Goal: Information Seeking & Learning: Learn about a topic

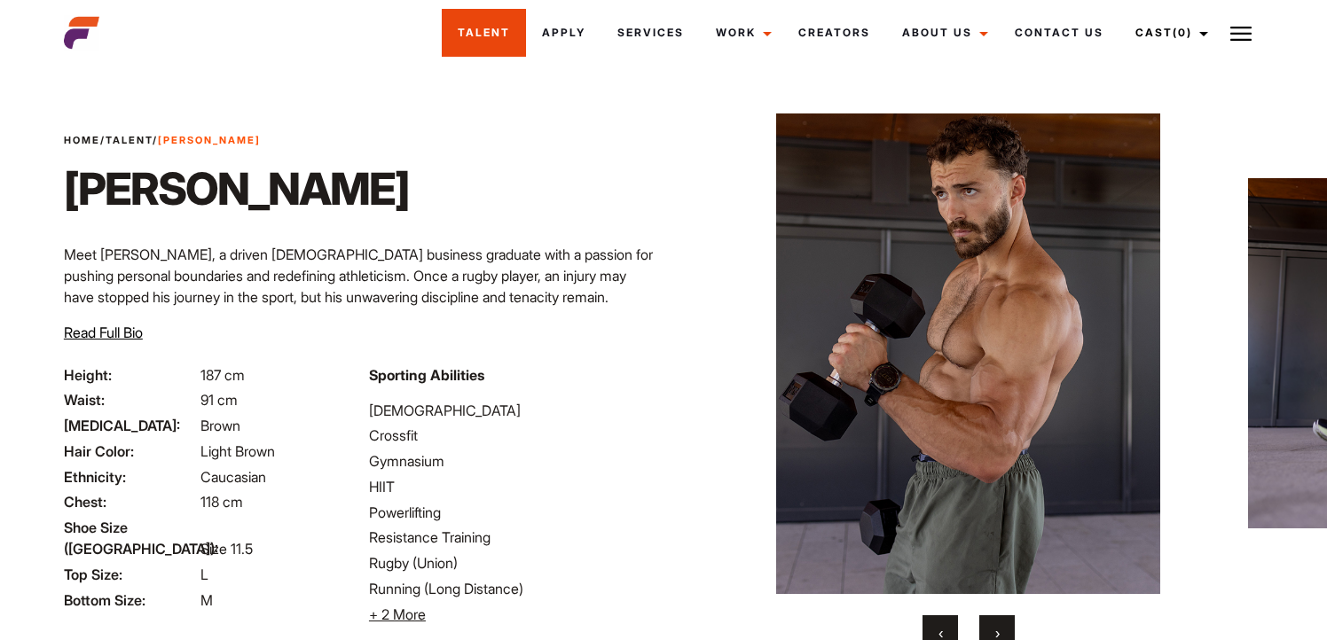
click at [518, 26] on link "Talent" at bounding box center [484, 33] width 84 height 48
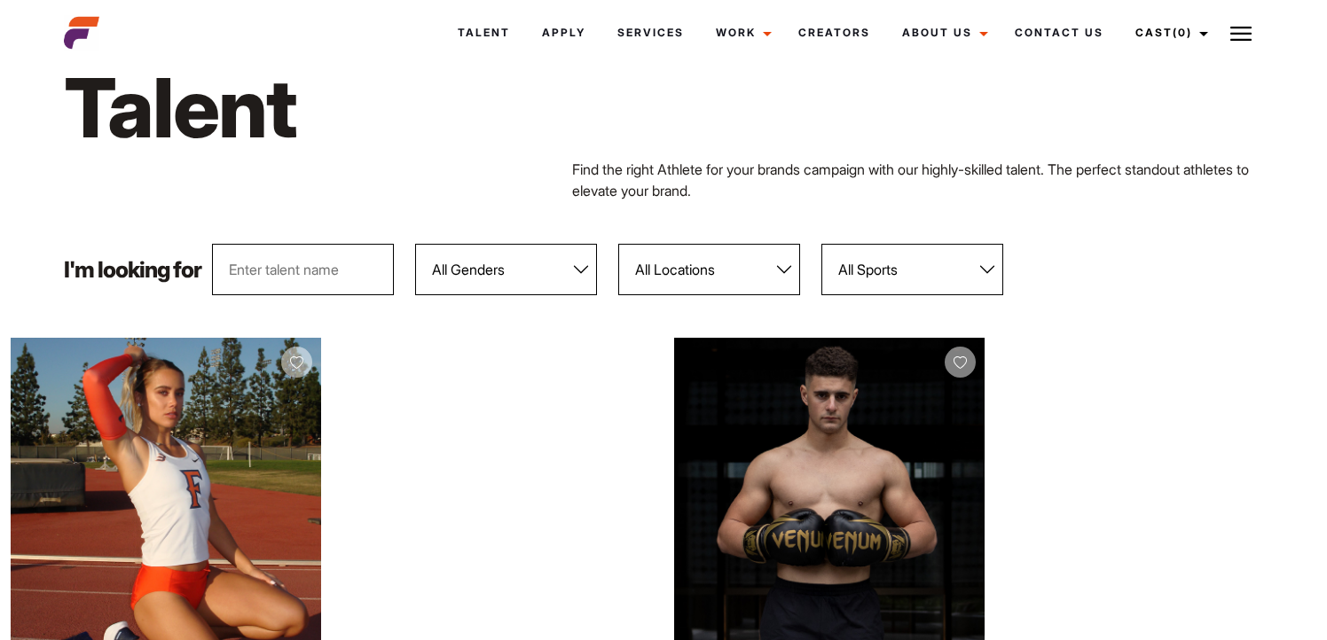
scroll to position [67, 0]
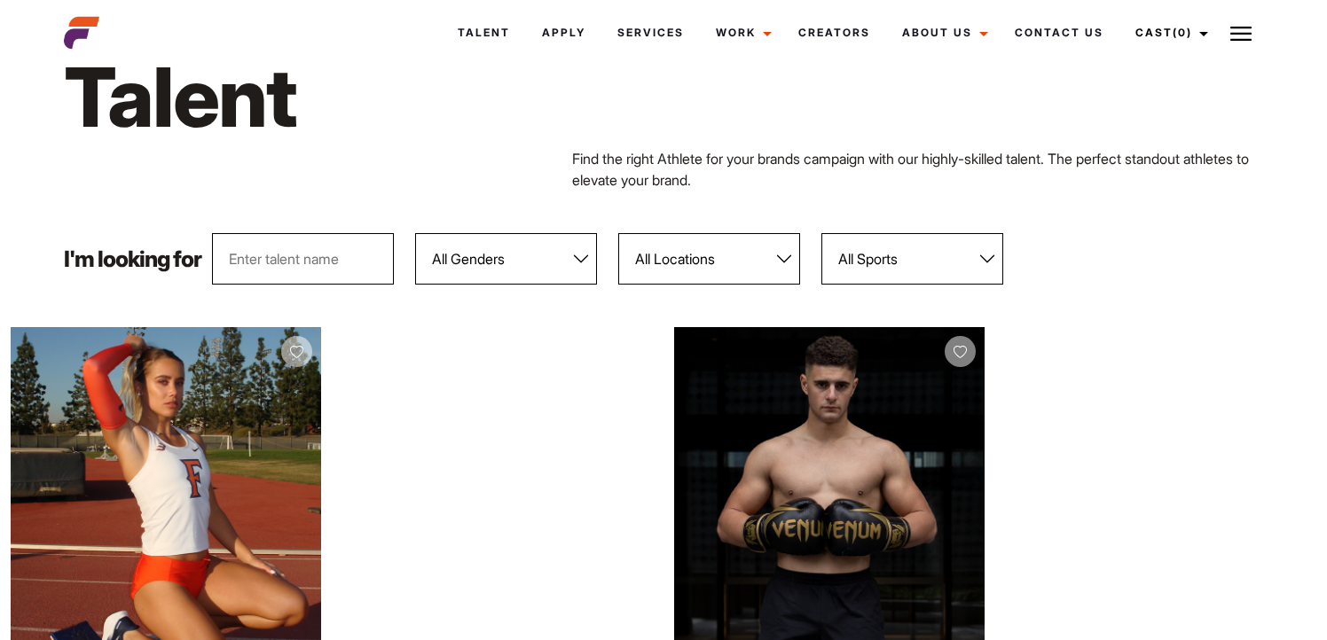
click at [643, 248] on select "All Locations Adelaide Brisbane Darwin Gold Coast Melbourne Perth Sunshine Coas…" at bounding box center [709, 258] width 182 height 51
select select "122"
click at [618, 233] on select "All Locations Adelaide Brisbane Darwin Gold Coast Melbourne Perth Sunshine Coas…" at bounding box center [709, 258] width 182 height 51
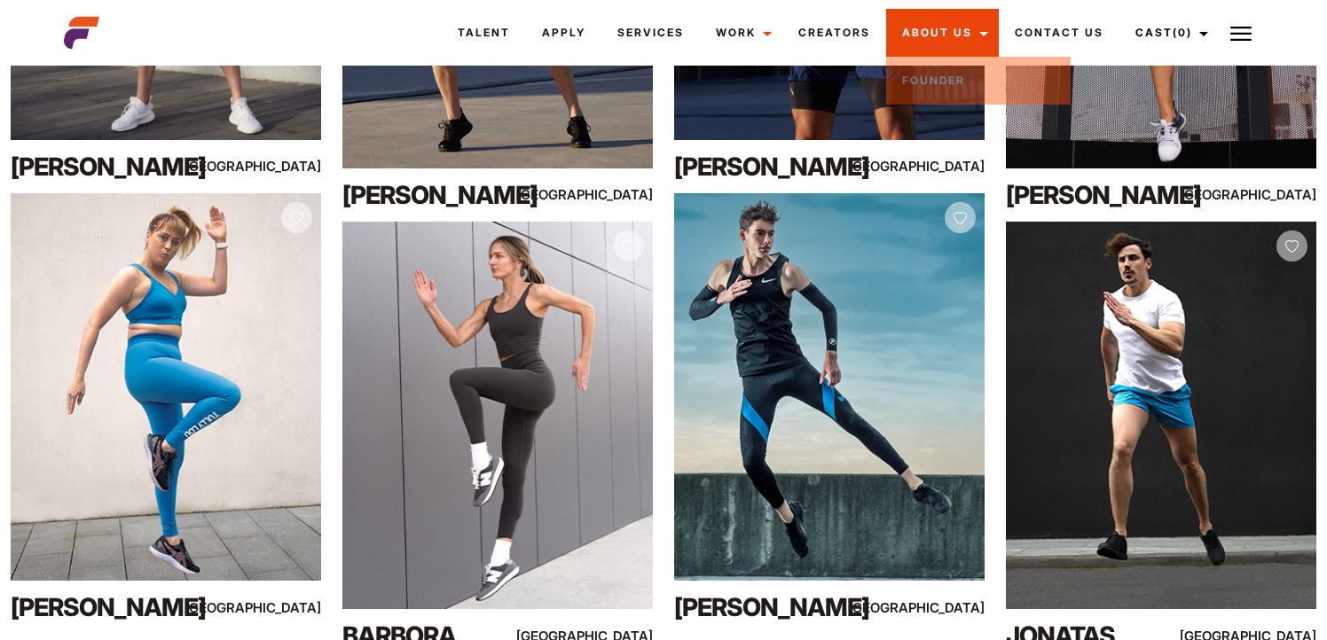
scroll to position [8590, 0]
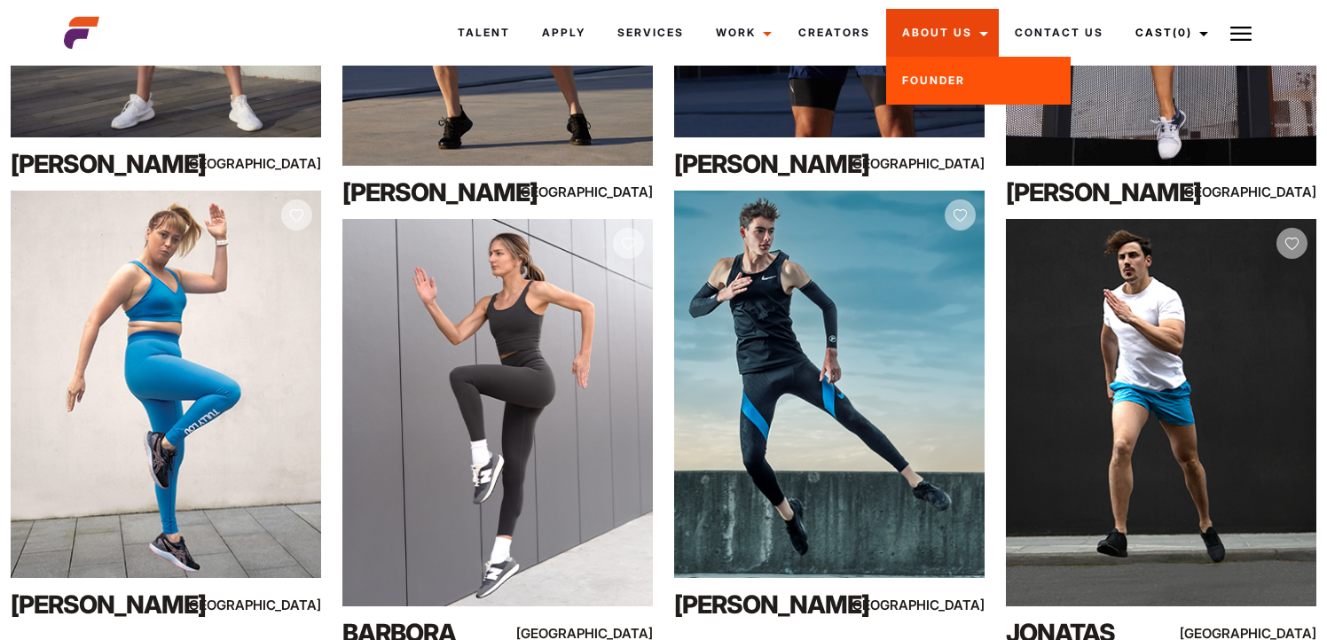
drag, startPoint x: 1096, startPoint y: 434, endPoint x: 935, endPoint y: 35, distance: 430.3
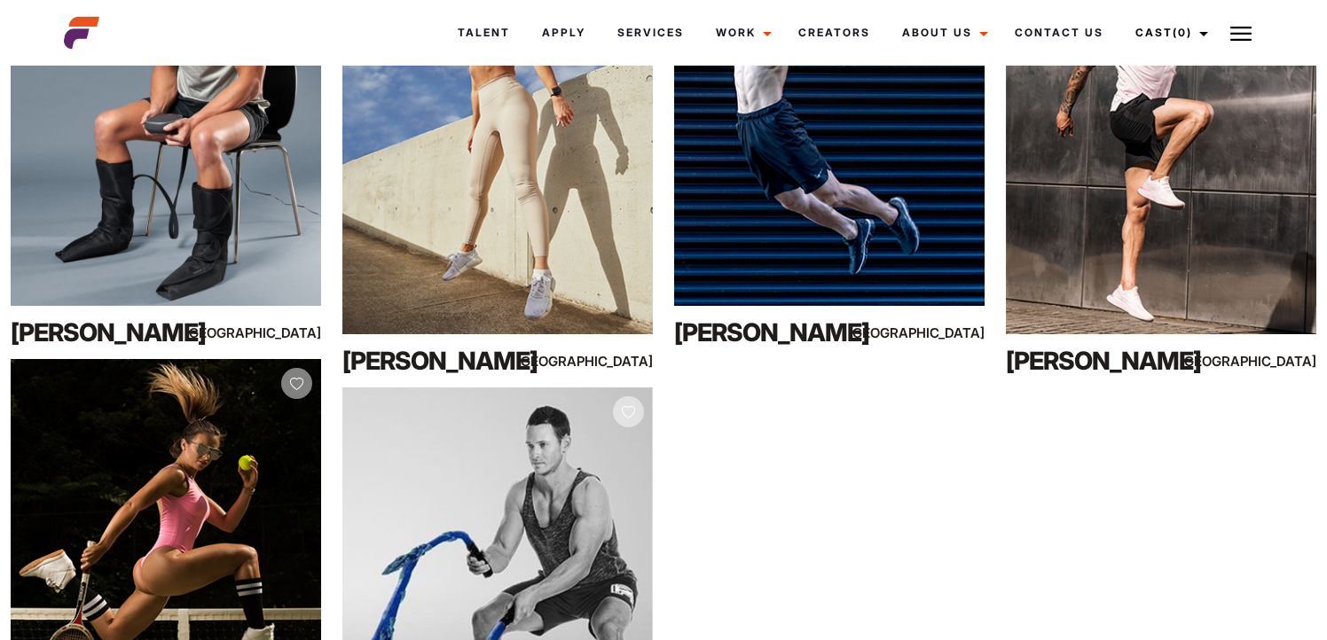
scroll to position [9611, 0]
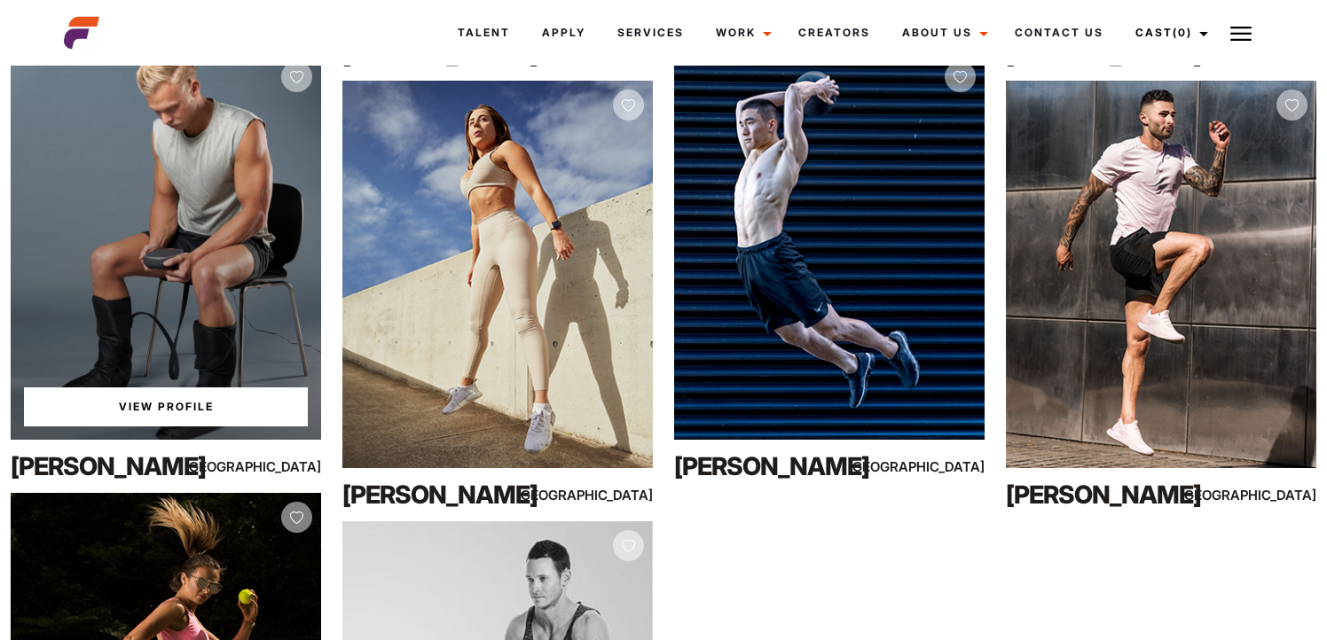
click at [240, 214] on div "View Profile" at bounding box center [166, 246] width 310 height 389
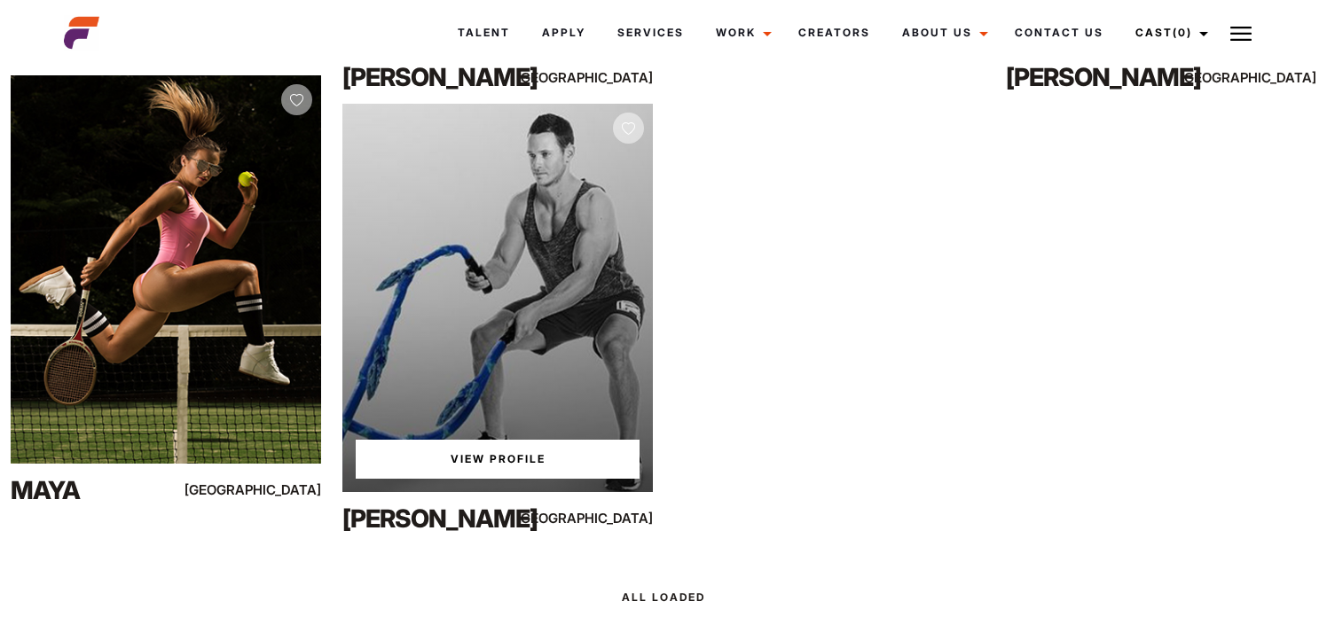
scroll to position [10026, 0]
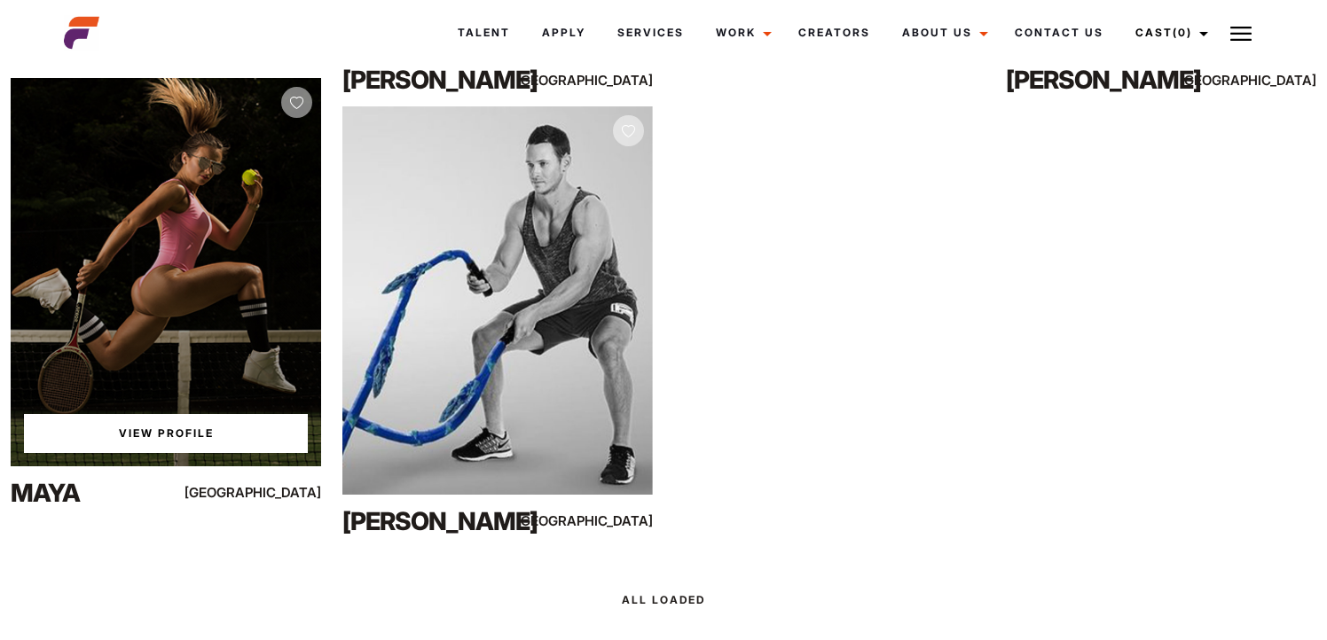
click at [243, 160] on div "View Profile" at bounding box center [166, 272] width 310 height 389
click at [208, 433] on link "View Profile" at bounding box center [166, 433] width 284 height 39
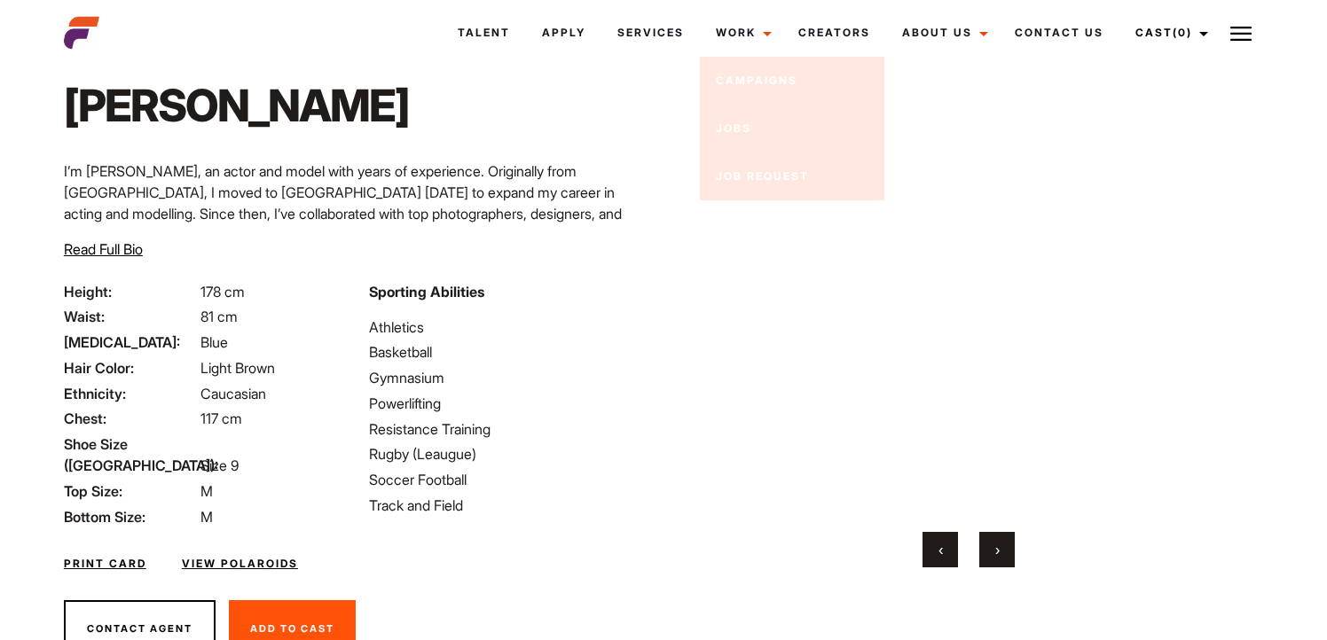
scroll to position [146, 0]
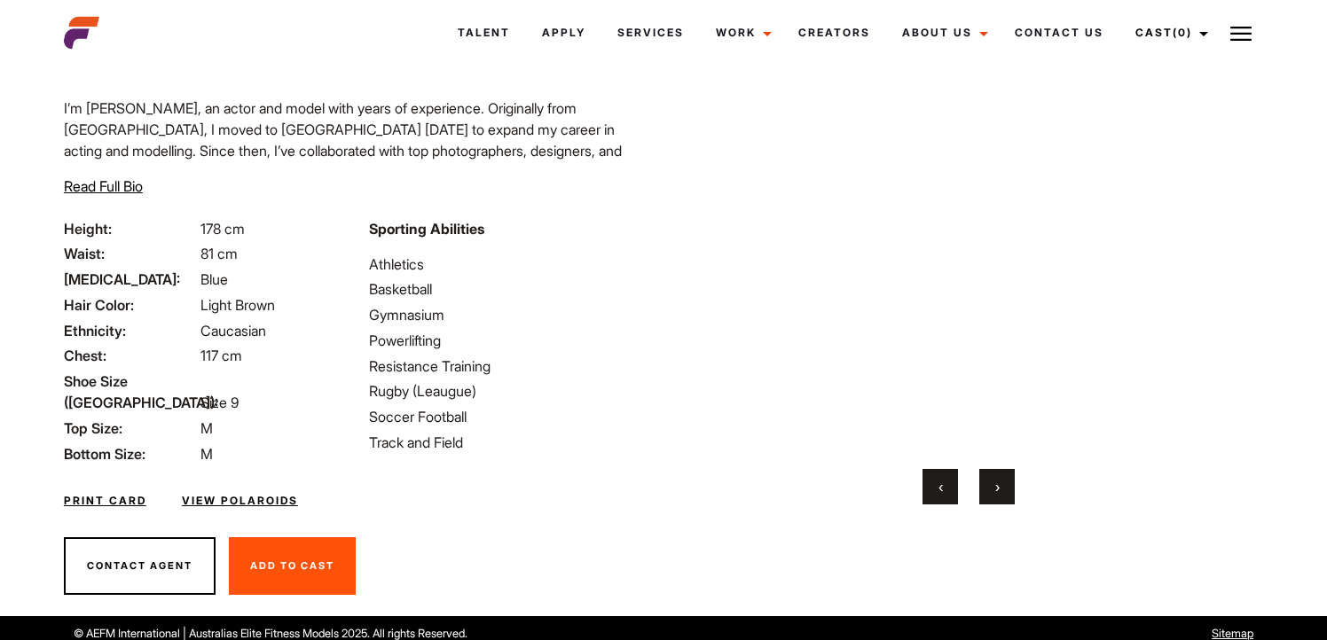
click at [250, 493] on link "View Polaroids" at bounding box center [240, 501] width 116 height 16
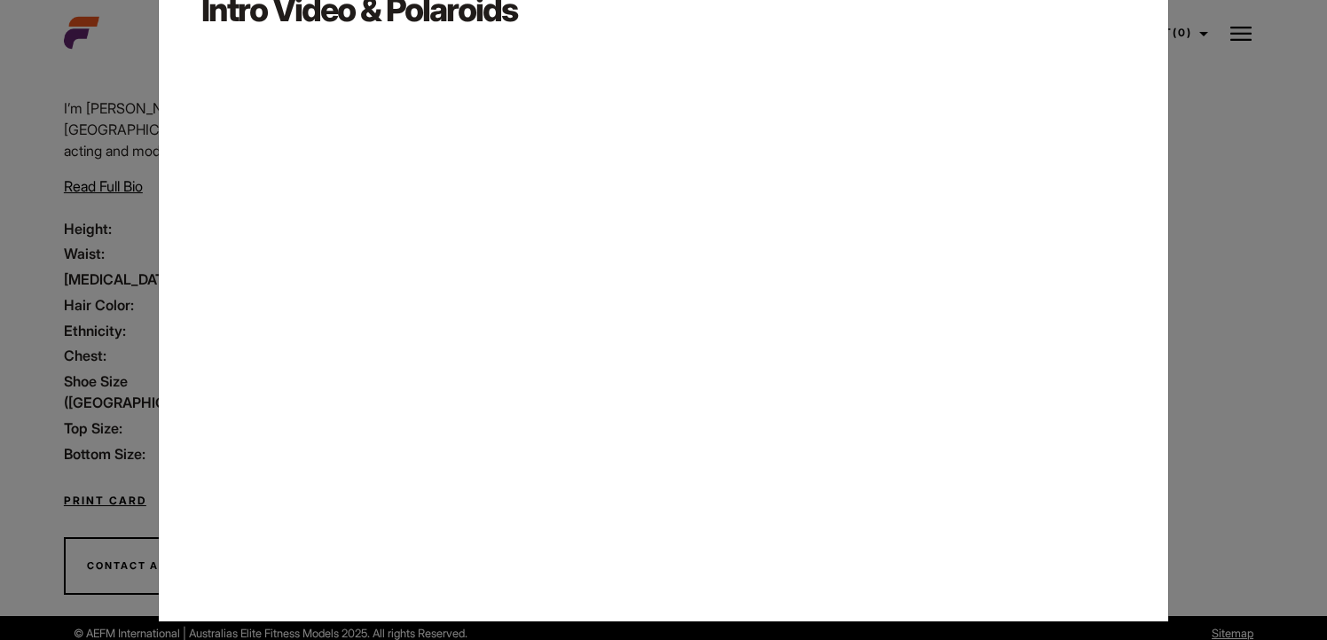
scroll to position [98, 0]
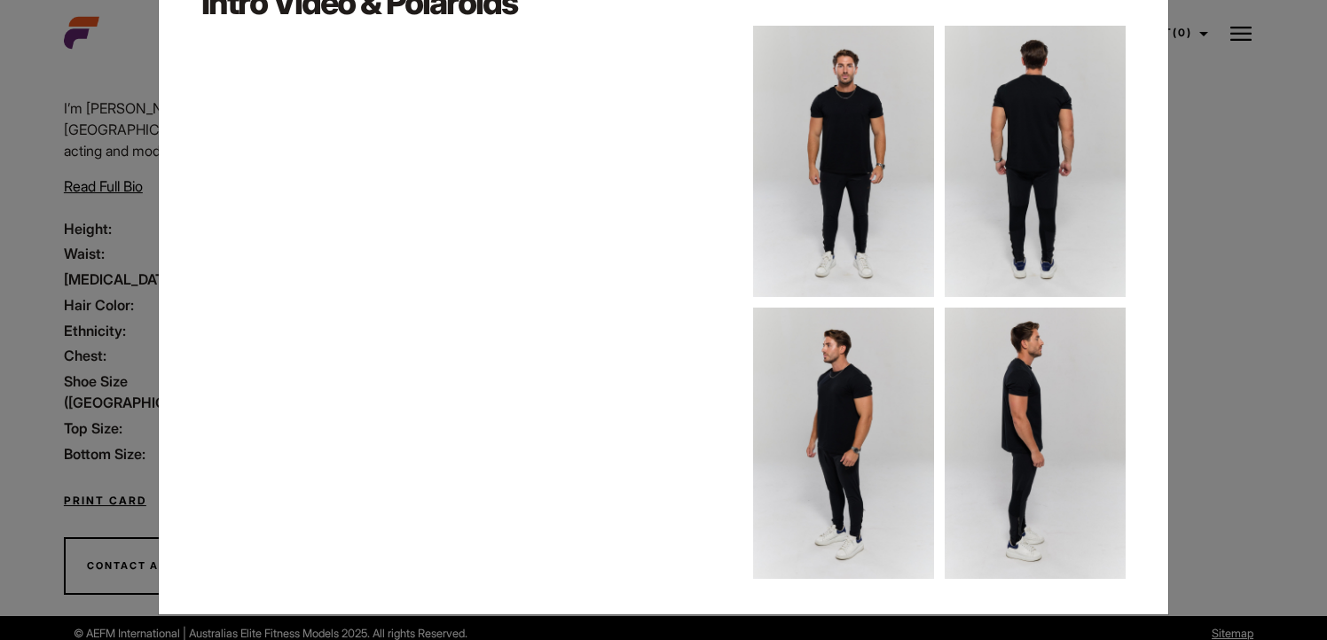
click at [1241, 192] on div "Close Intro Video & Polaroids" at bounding box center [663, 320] width 1327 height 640
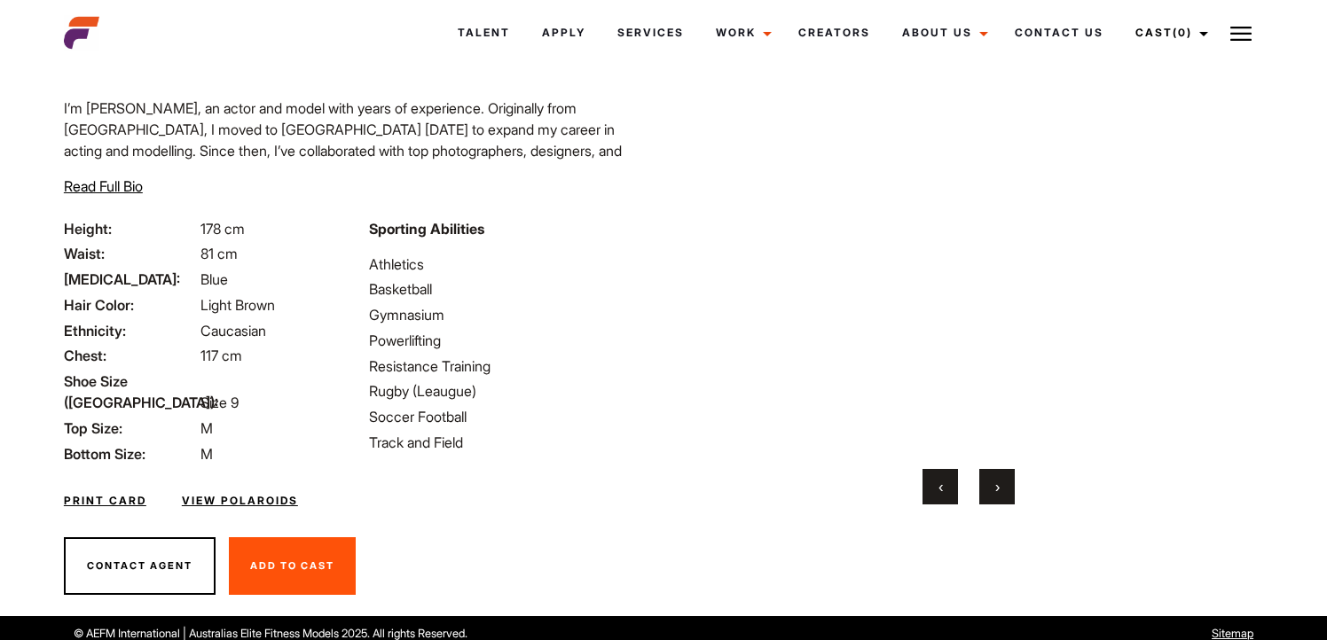
scroll to position [0, 0]
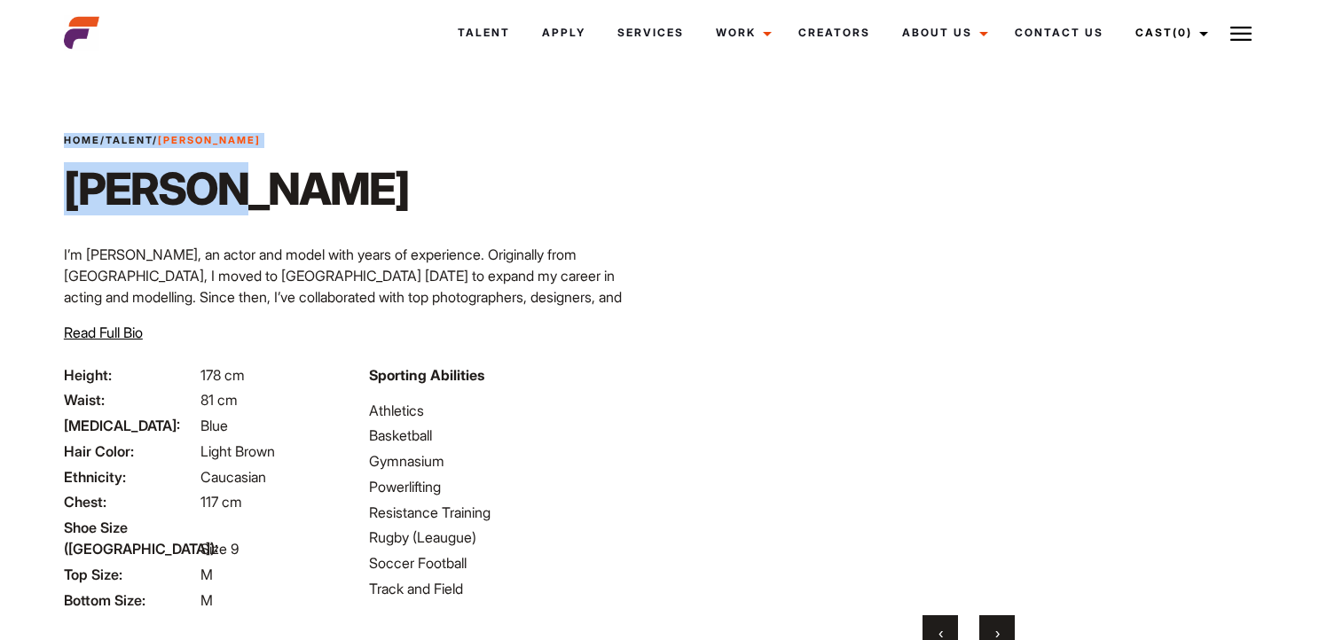
drag, startPoint x: 211, startPoint y: 185, endPoint x: 59, endPoint y: 187, distance: 152.6
click at [59, 187] on div "Home / Talent / [PERSON_NAME] [PERSON_NAME] I’m [PERSON_NAME], an actor and mod…" at bounding box center [358, 249] width 610 height 232
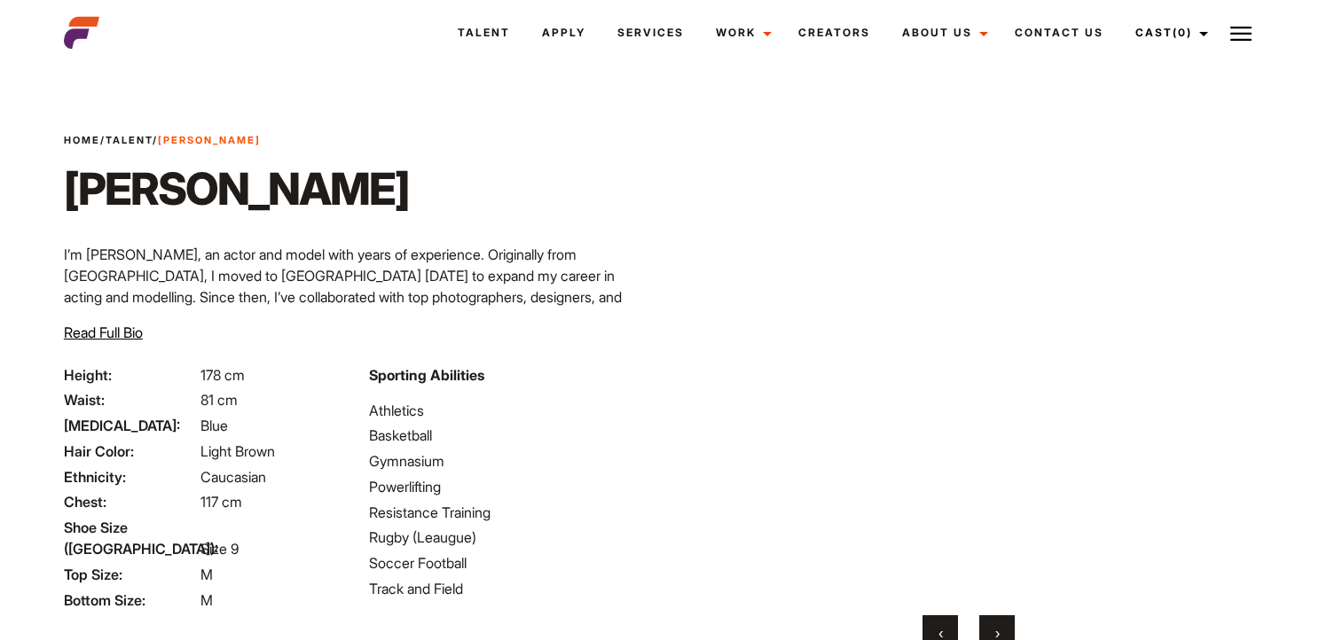
click at [59, 187] on div "Home / Talent / [PERSON_NAME] [PERSON_NAME] I’m [PERSON_NAME], an actor and mod…" at bounding box center [358, 249] width 610 height 232
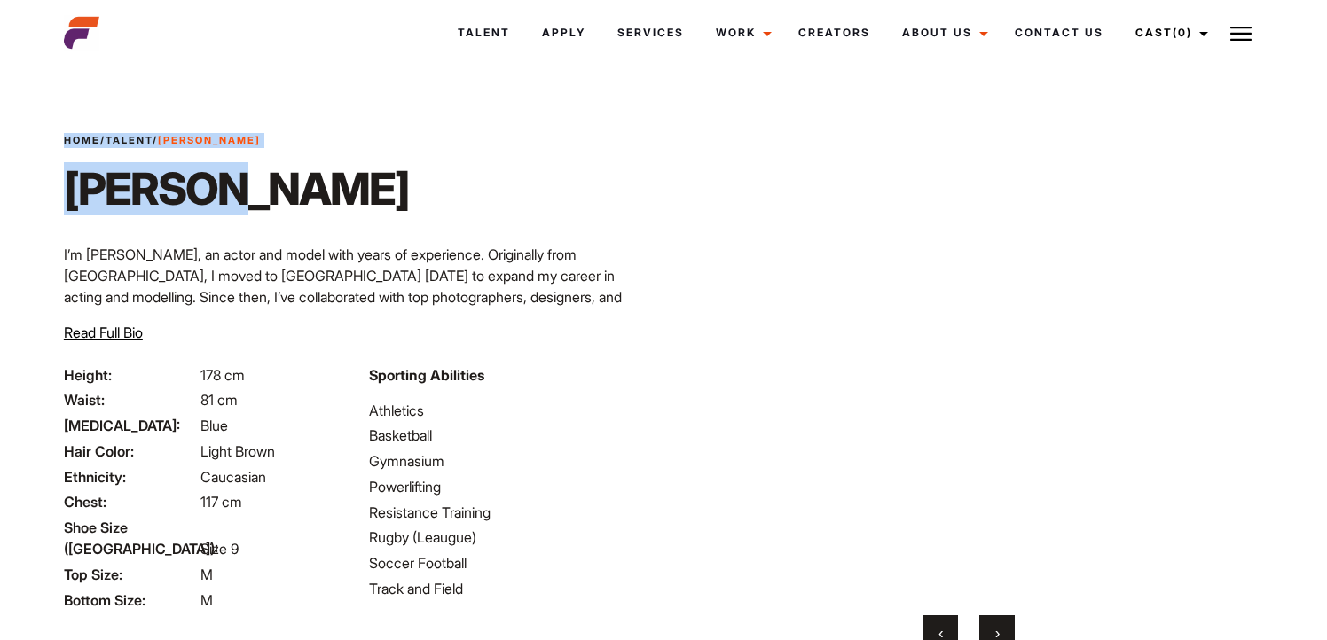
drag, startPoint x: 59, startPoint y: 180, endPoint x: 223, endPoint y: 200, distance: 165.4
click at [223, 200] on div "Home / Talent / Charlie Charlie I’m Charlie, an actor and model with years of e…" at bounding box center [358, 249] width 610 height 232
click at [223, 200] on h1 "Charlie" at bounding box center [236, 188] width 345 height 53
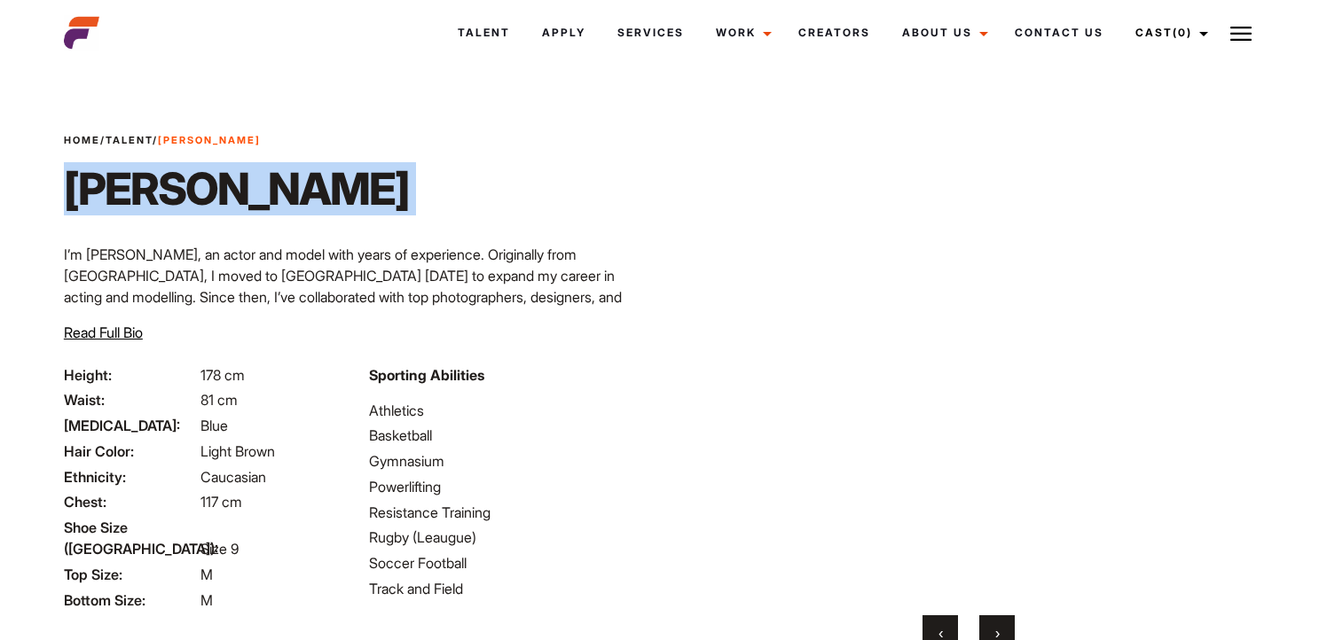
drag, startPoint x: 223, startPoint y: 200, endPoint x: 65, endPoint y: 200, distance: 157.9
click at [65, 200] on h1 "Charlie" at bounding box center [236, 188] width 345 height 53
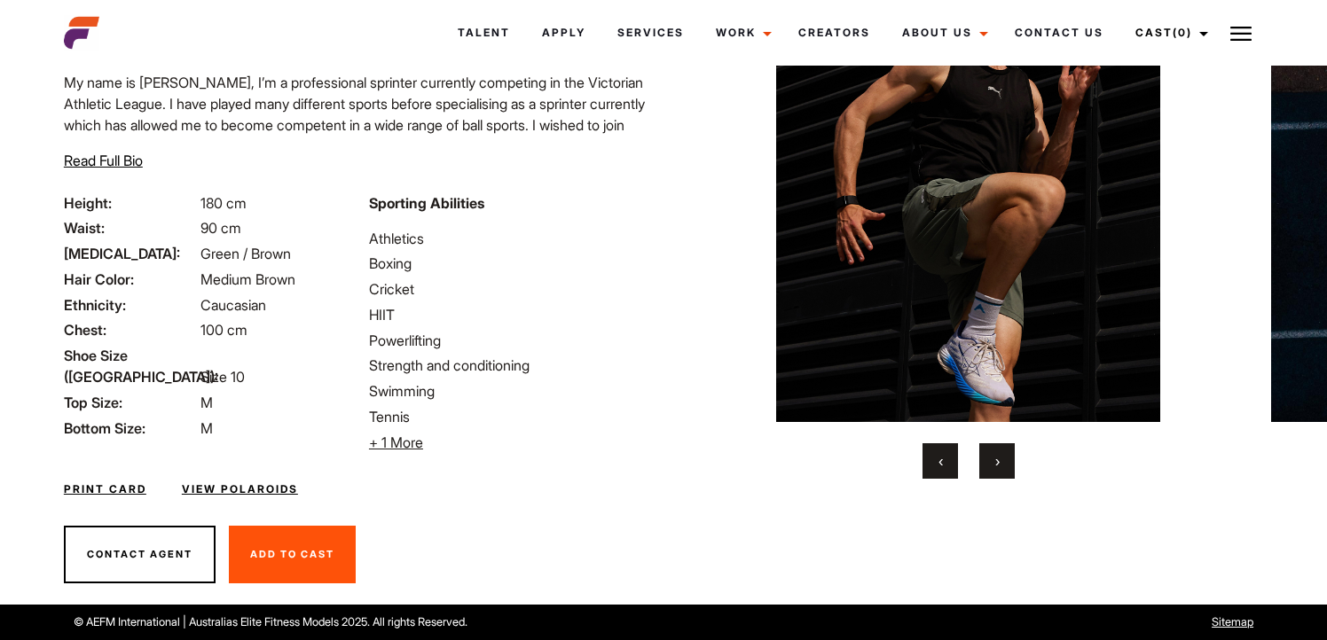
scroll to position [172, 0]
click at [989, 463] on button "›" at bounding box center [996, 461] width 35 height 35
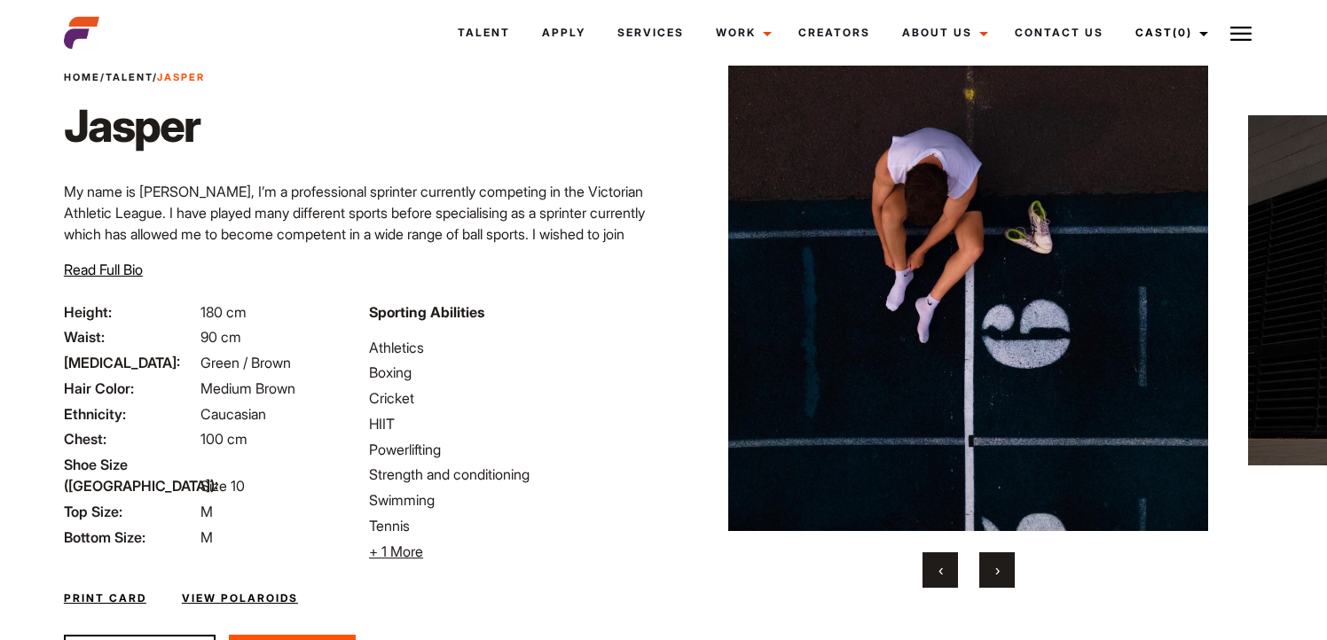
scroll to position [98, 0]
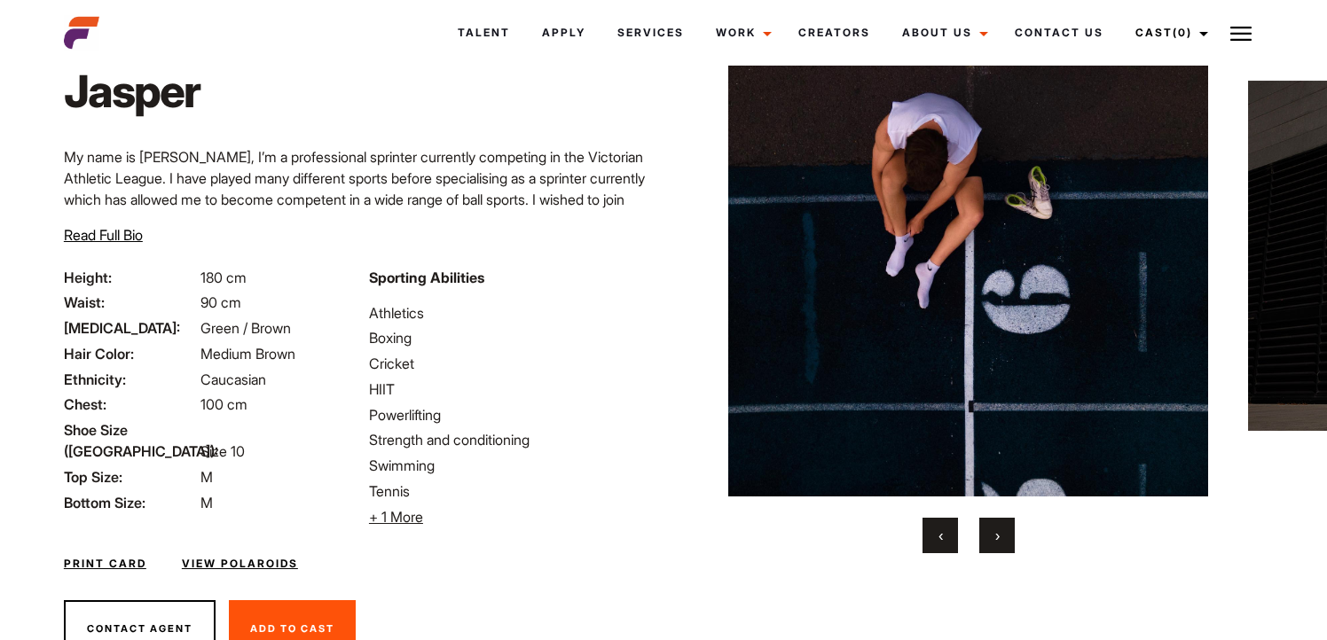
click at [998, 545] on button "›" at bounding box center [996, 535] width 35 height 35
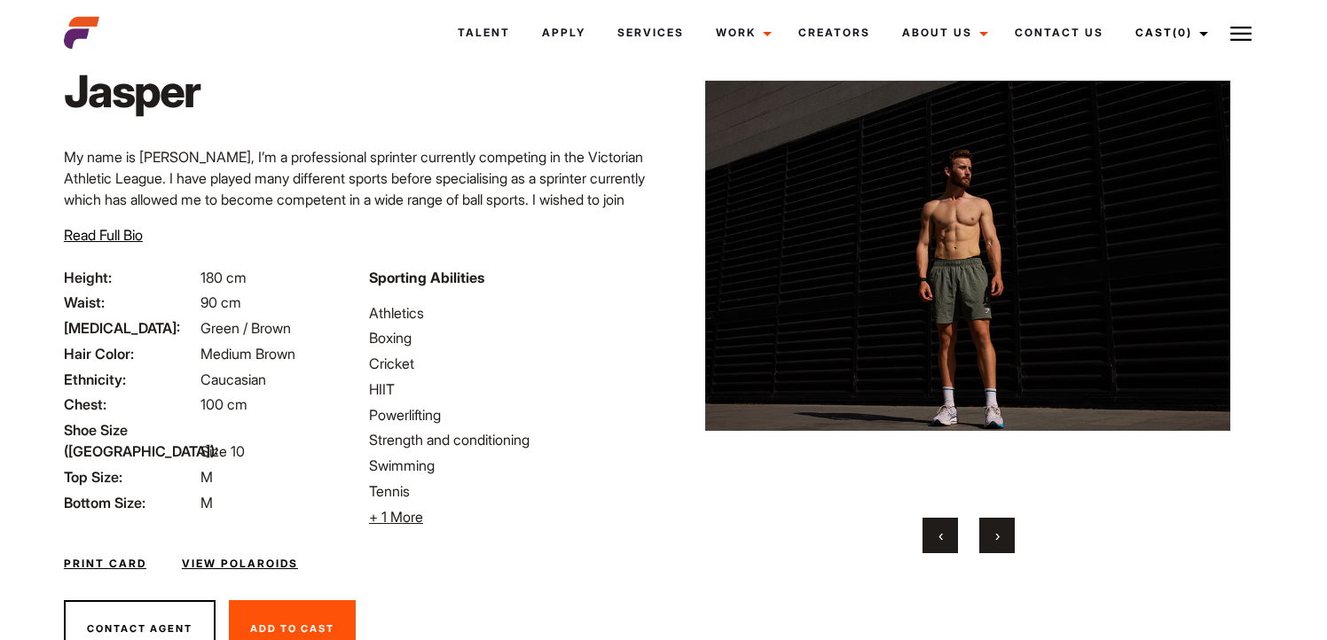
click at [998, 545] on button "›" at bounding box center [996, 535] width 35 height 35
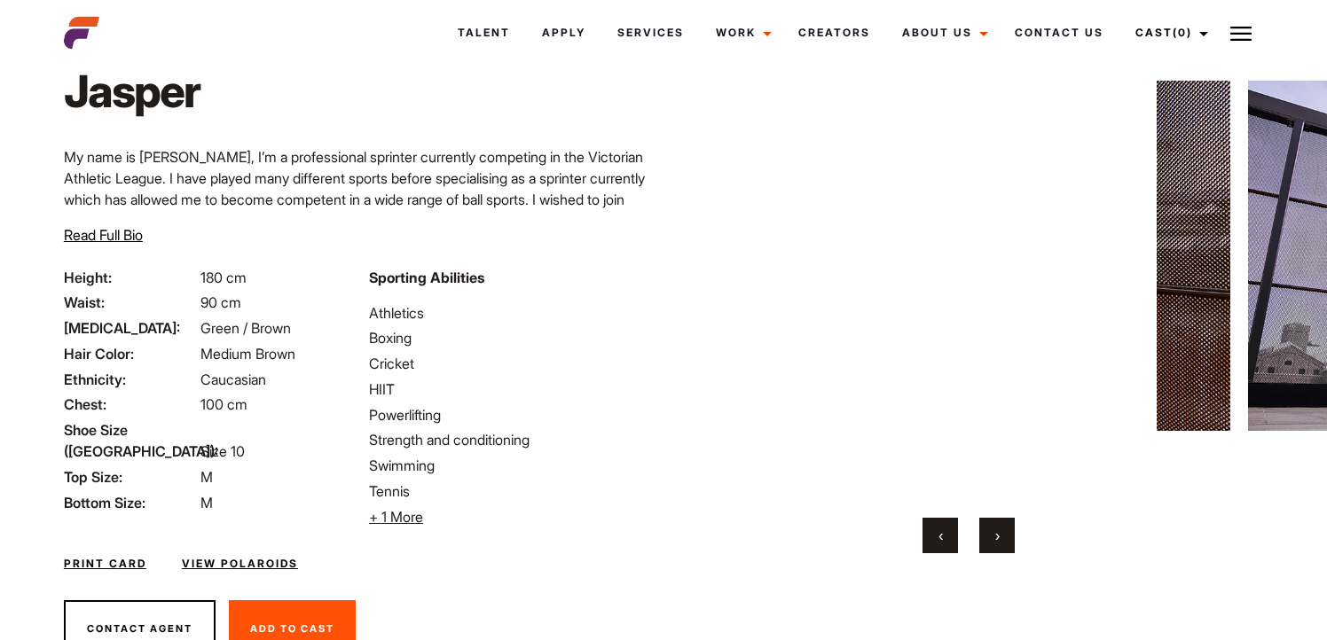
click at [998, 545] on button "›" at bounding box center [996, 535] width 35 height 35
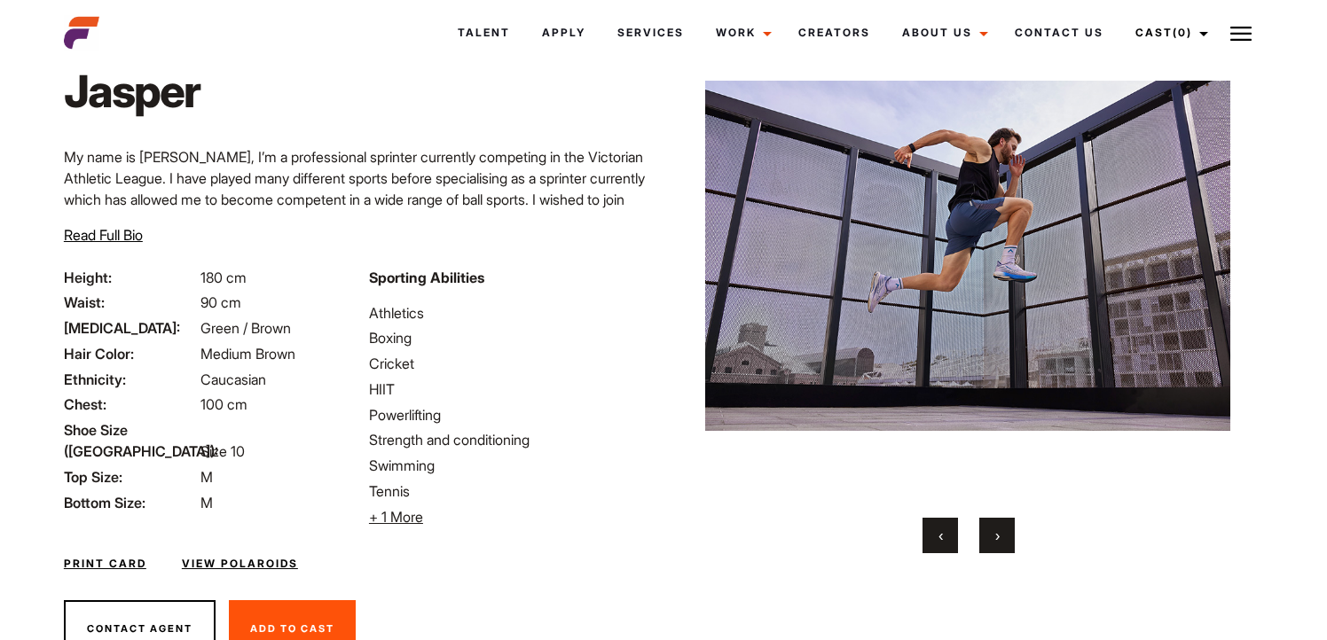
click at [998, 545] on button "›" at bounding box center [996, 535] width 35 height 35
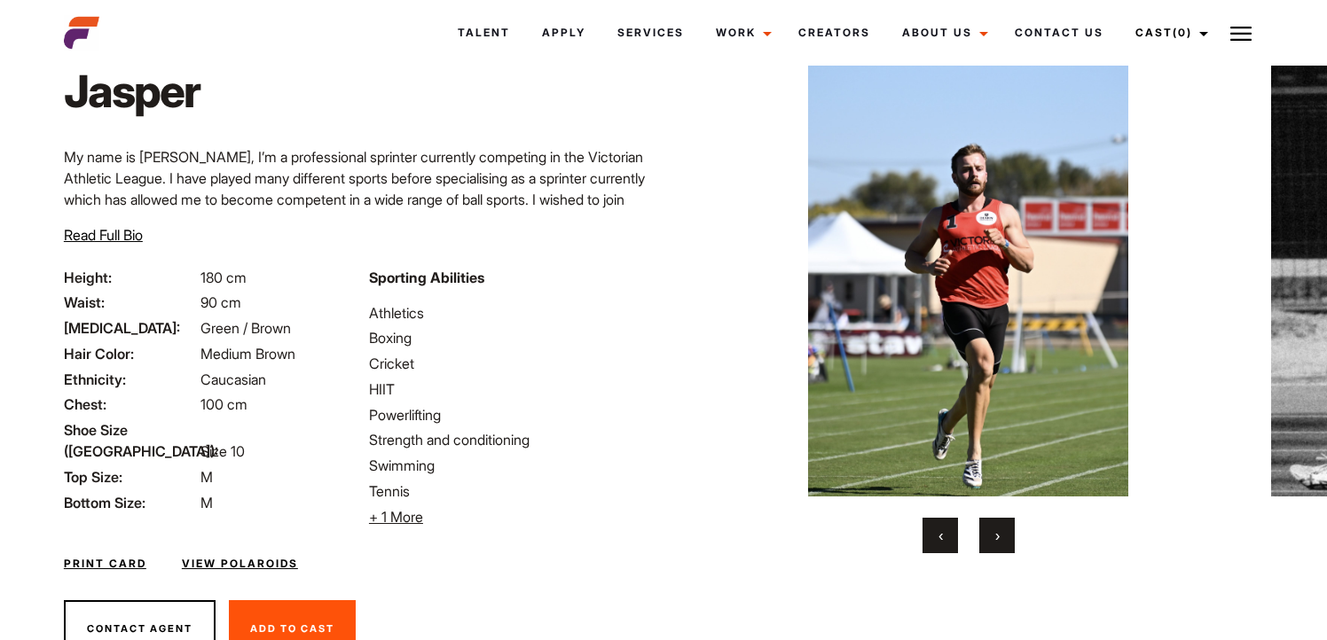
click at [998, 545] on button "›" at bounding box center [996, 535] width 35 height 35
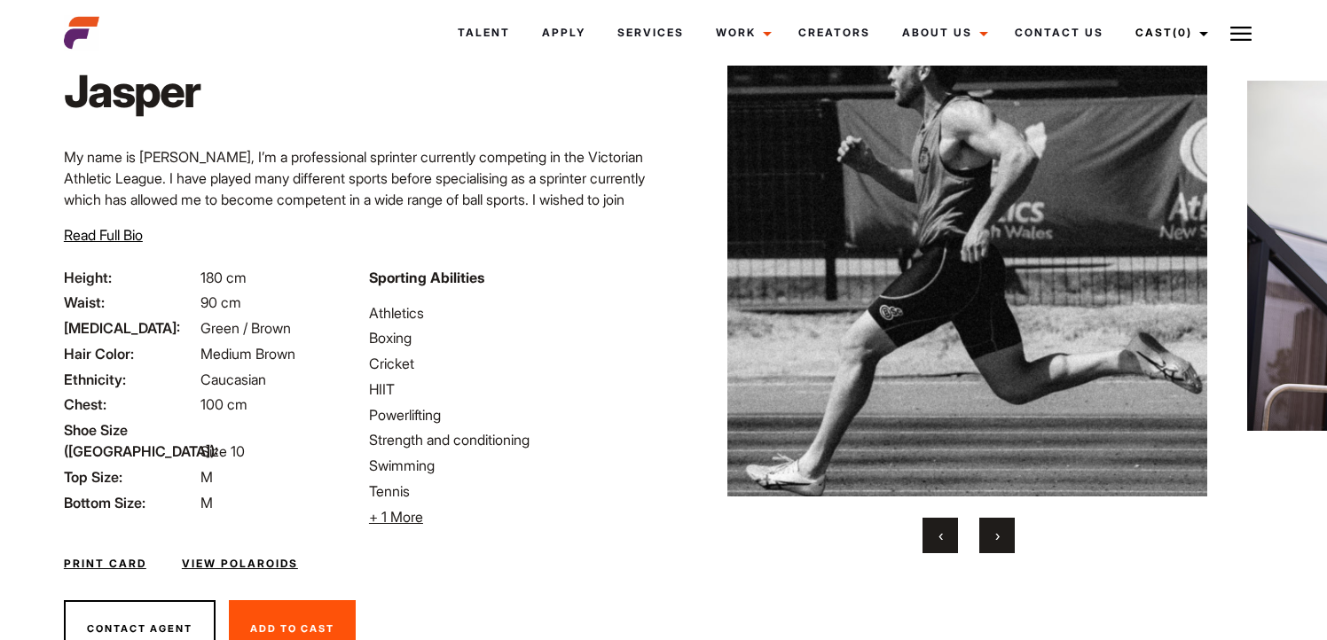
click at [1002, 546] on button "›" at bounding box center [996, 535] width 35 height 35
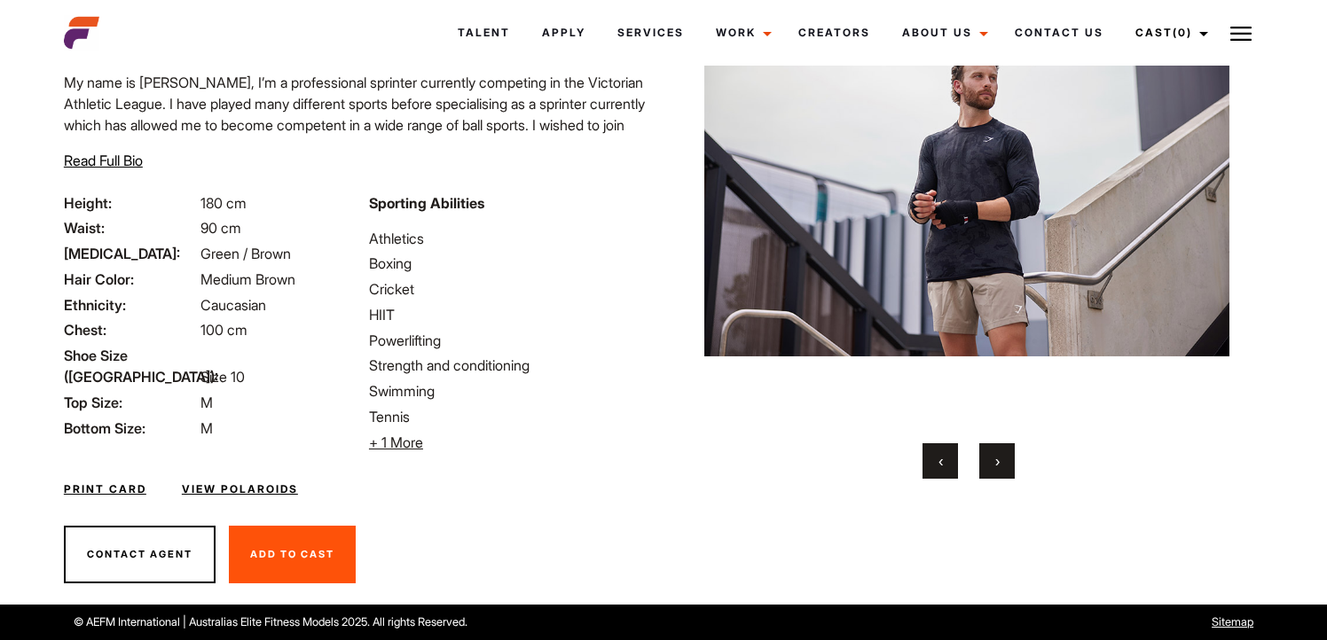
scroll to position [0, 0]
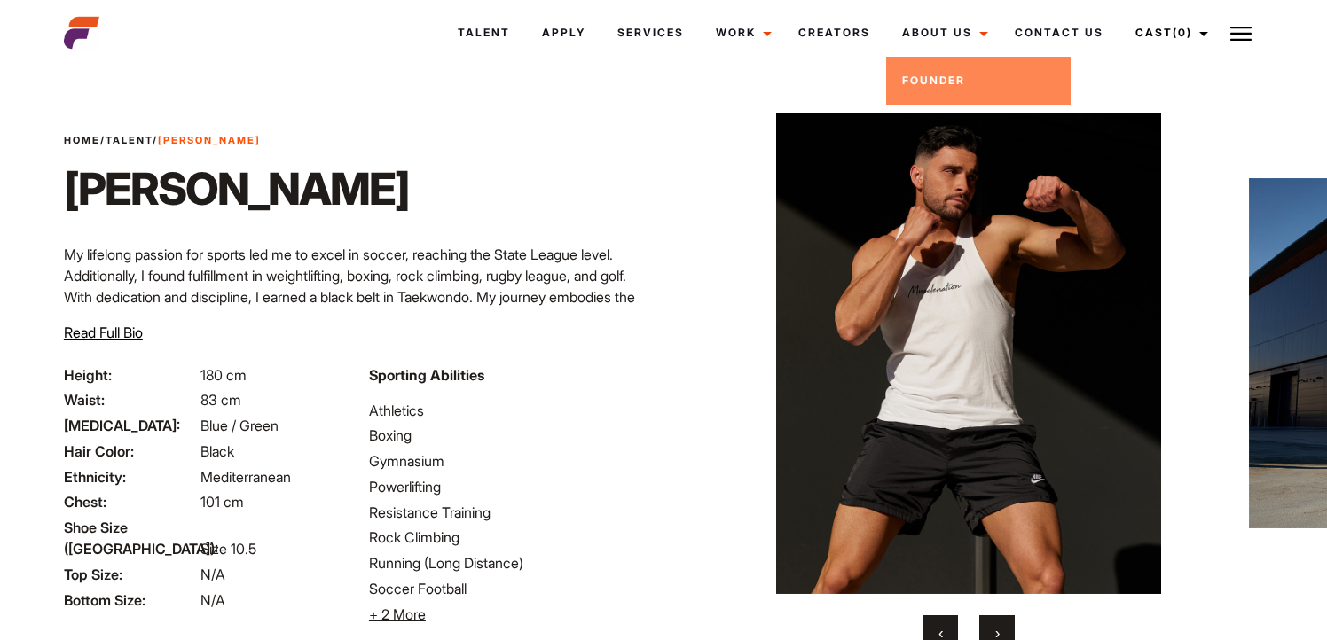
scroll to position [172, 0]
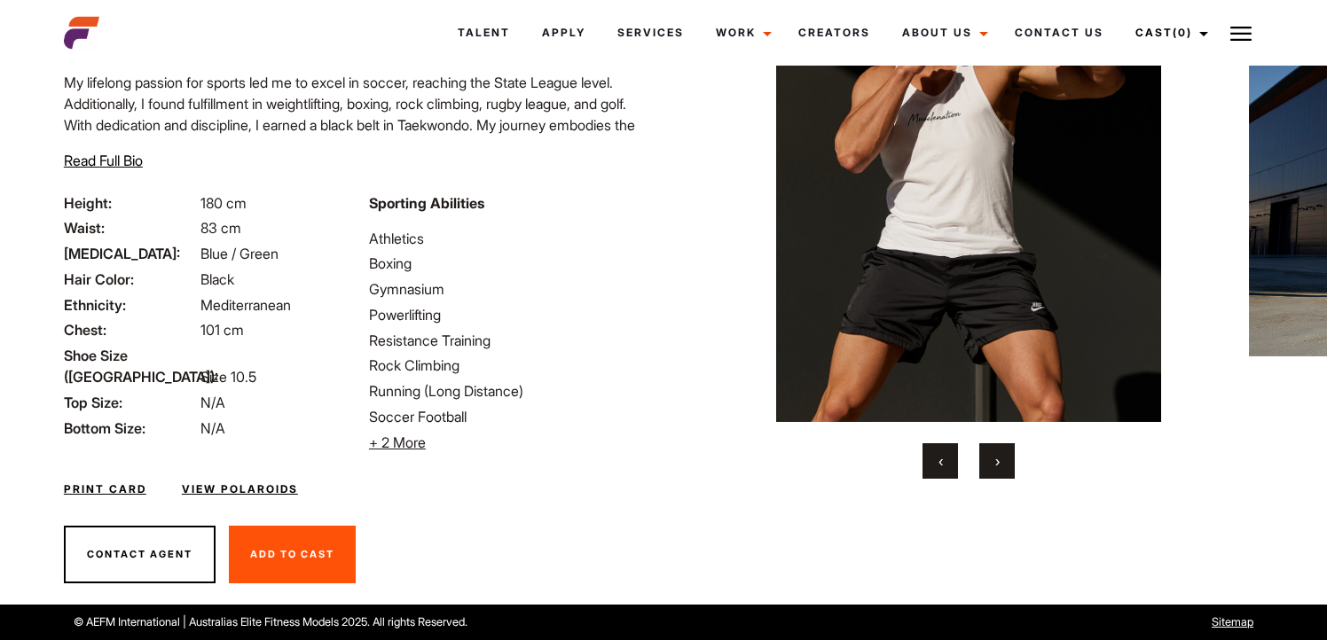
click at [997, 463] on span "›" at bounding box center [997, 461] width 4 height 18
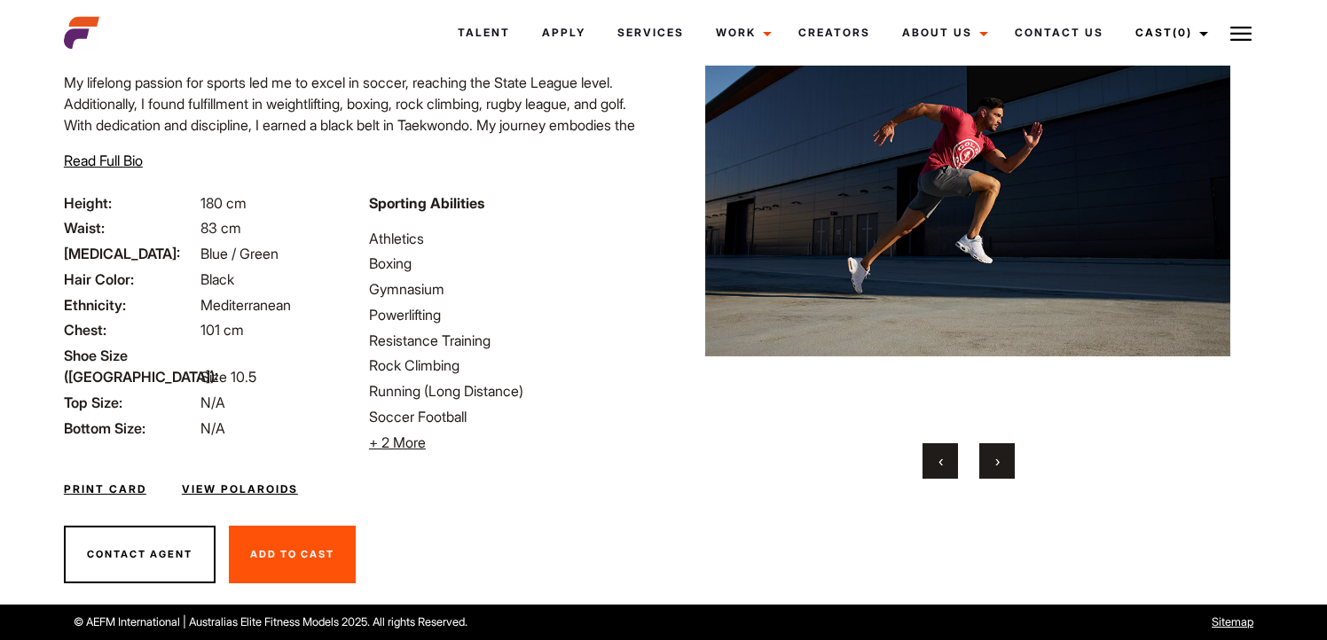
click at [997, 463] on span "›" at bounding box center [997, 461] width 4 height 18
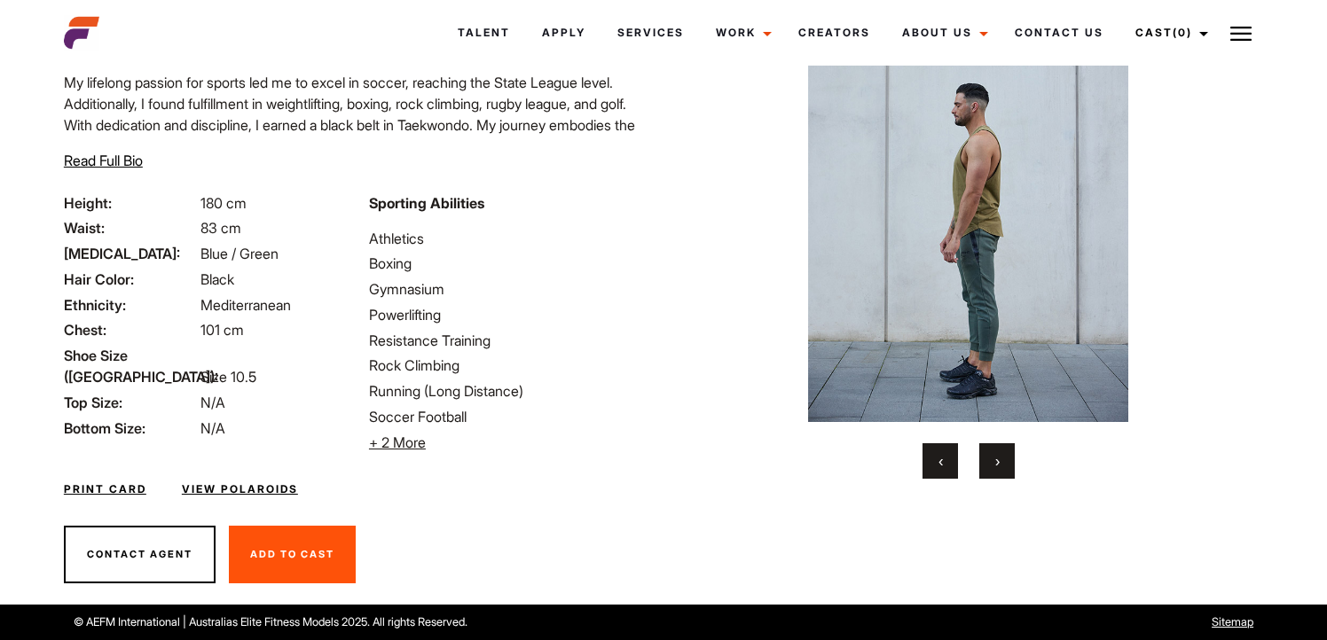
click at [997, 463] on span "›" at bounding box center [997, 461] width 4 height 18
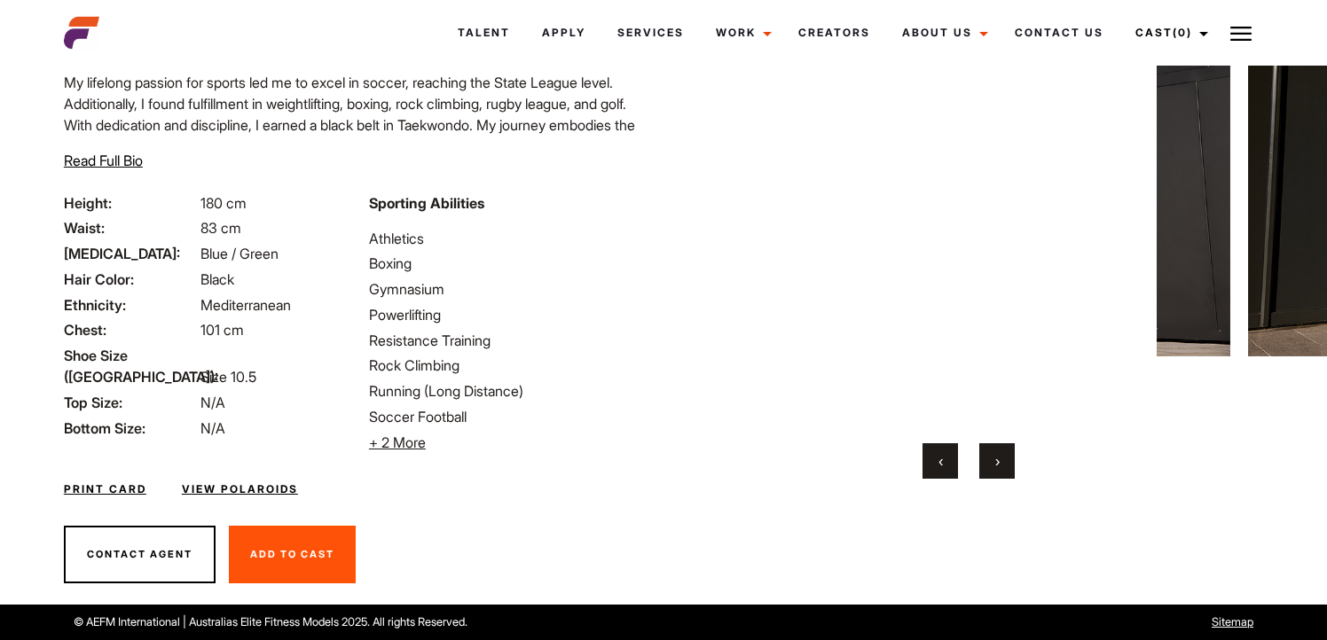
click at [997, 463] on span "›" at bounding box center [997, 461] width 4 height 18
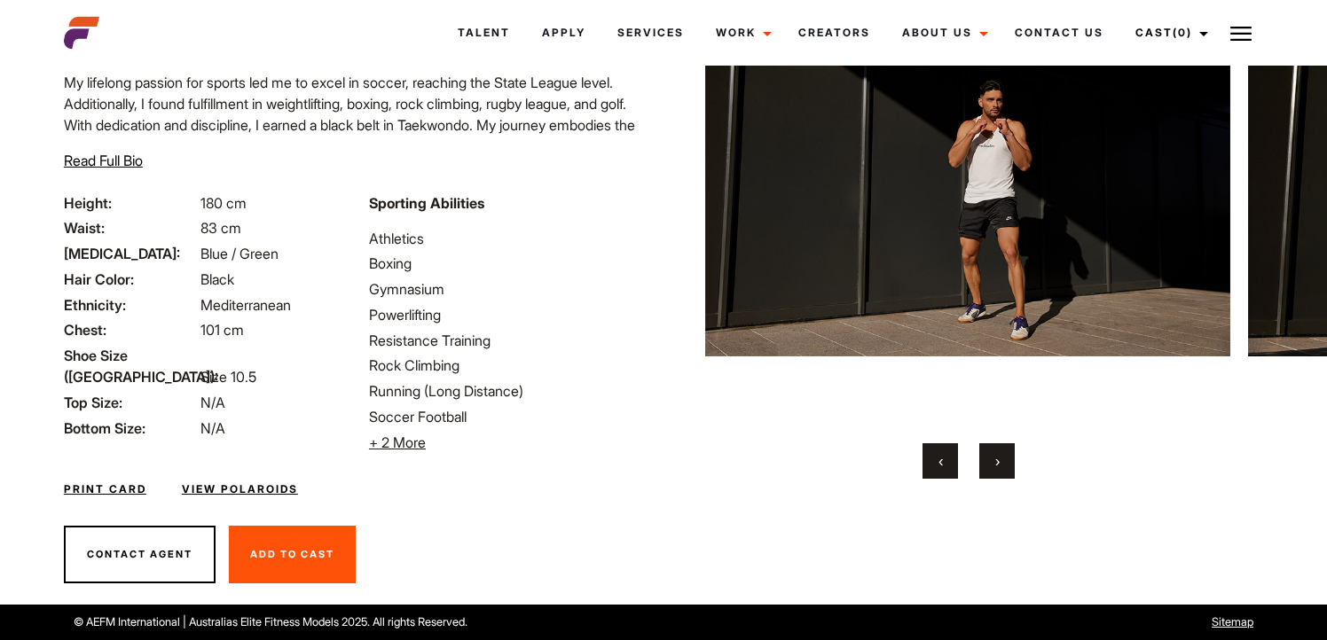
click at [997, 463] on span "›" at bounding box center [997, 461] width 4 height 18
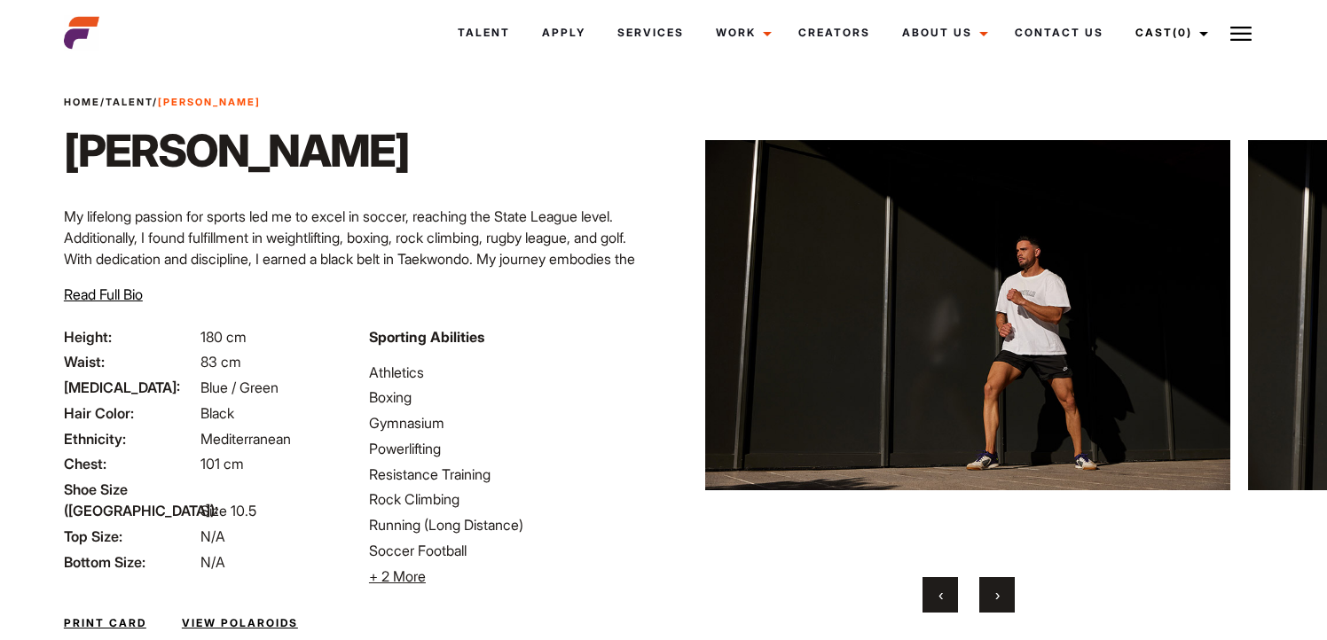
scroll to position [0, 0]
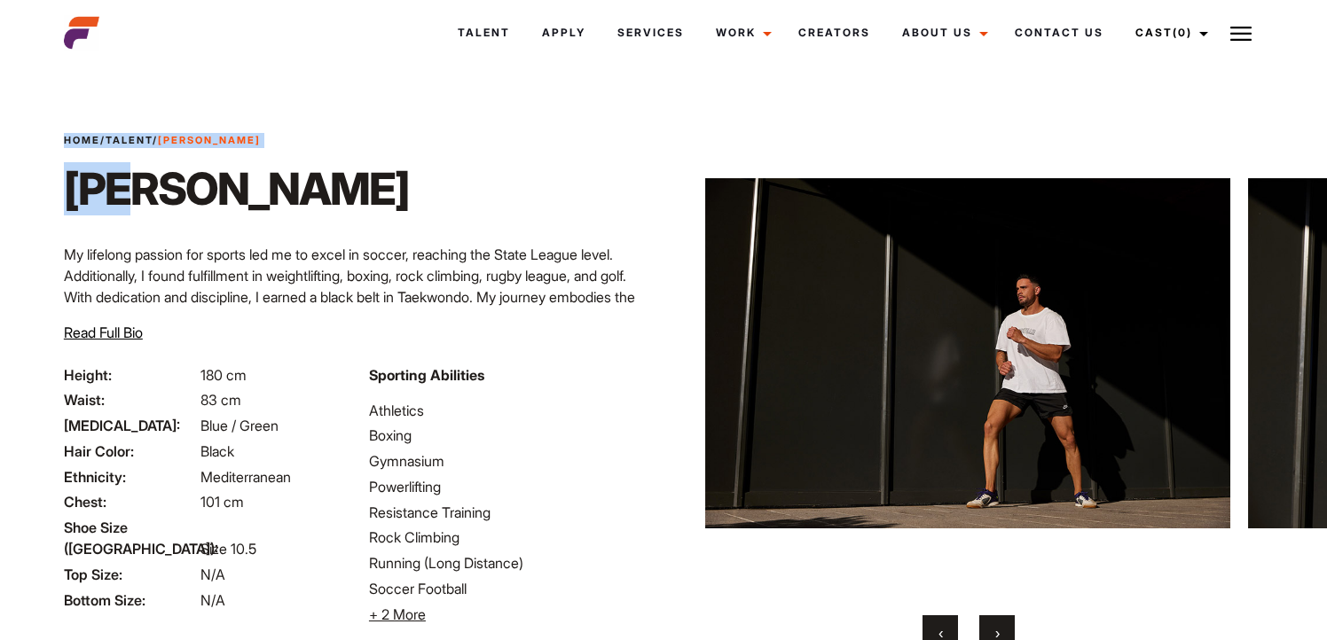
drag, startPoint x: 59, startPoint y: 177, endPoint x: 137, endPoint y: 177, distance: 78.1
click at [137, 177] on div "Home / Talent / Matt S Matt S My lifelong passion for sports led me to excel in…" at bounding box center [358, 249] width 610 height 232
click at [105, 337] on span "Read Full Bio" at bounding box center [103, 333] width 79 height 18
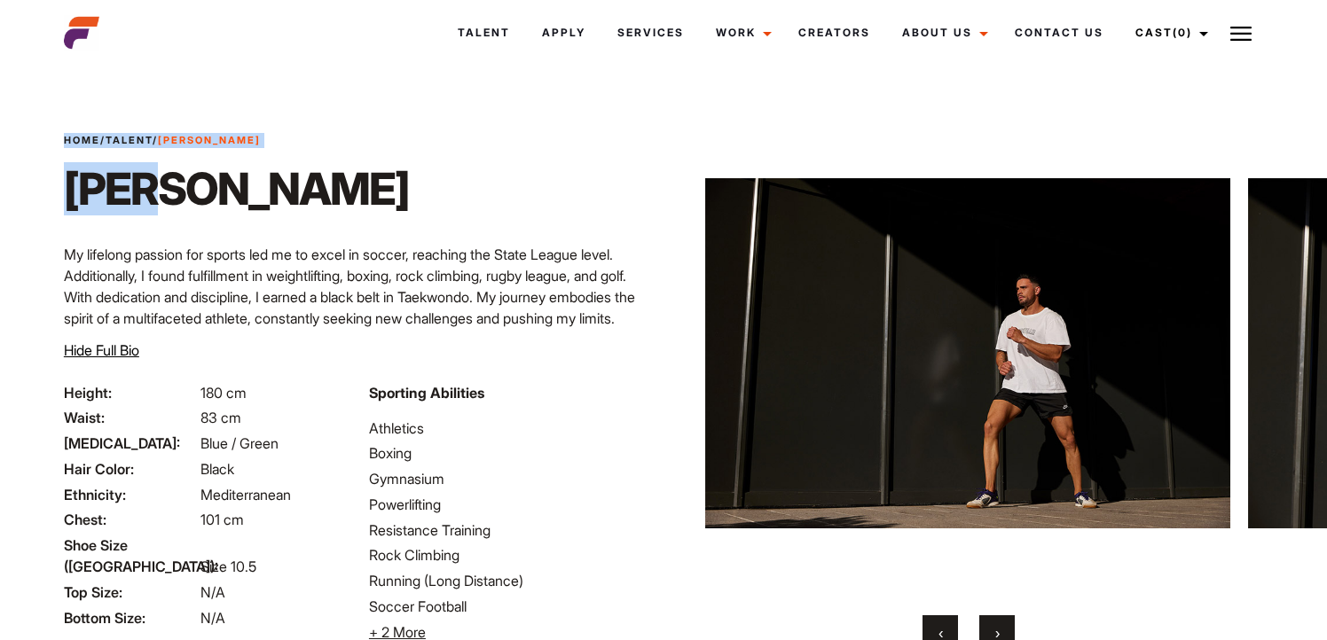
drag, startPoint x: 155, startPoint y: 200, endPoint x: 43, endPoint y: 199, distance: 111.8
click at [53, 199] on div "Home / Talent / Matt S Matt S My lifelong passion for sports led me to excel in…" at bounding box center [663, 433] width 1221 height 724
copy div "Home / Talent / Matt S Matt"
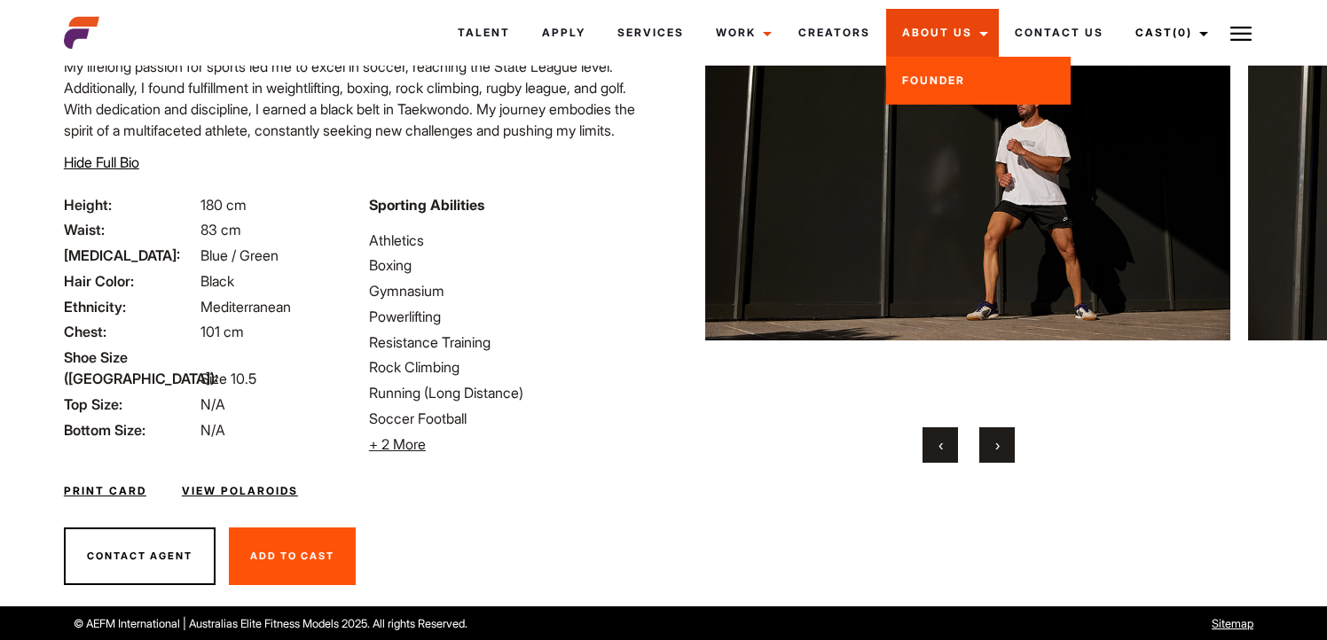
scroll to position [189, 0]
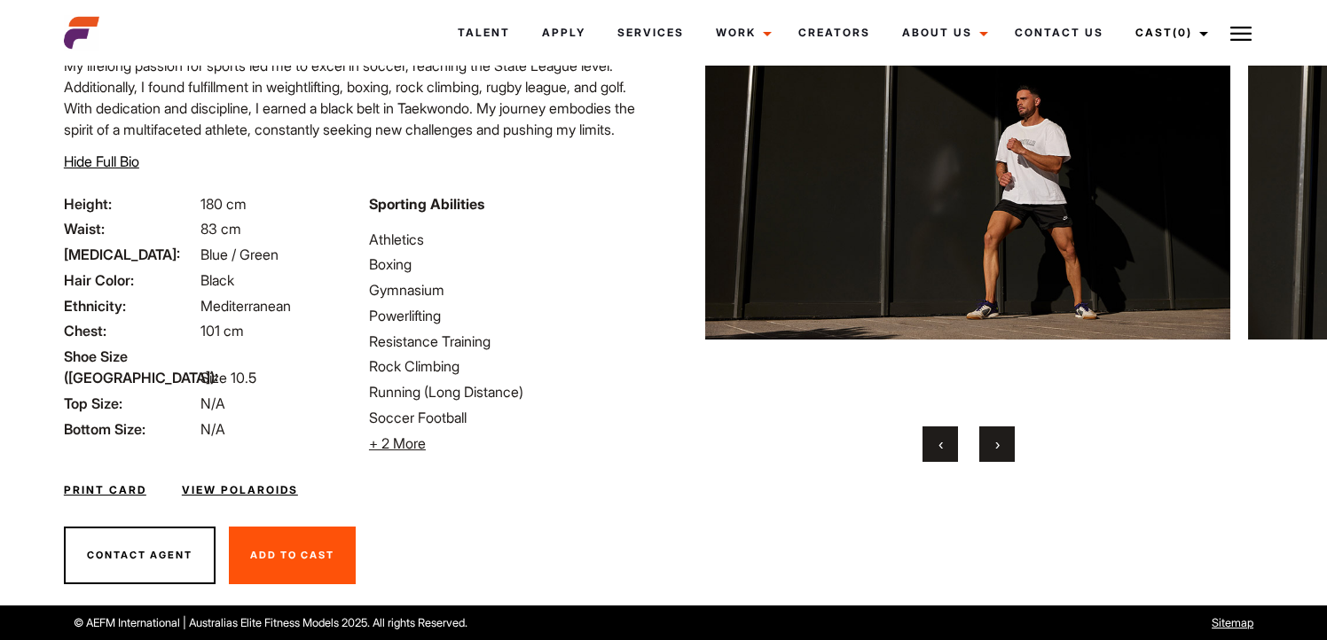
click at [946, 440] on button "‹" at bounding box center [940, 444] width 35 height 35
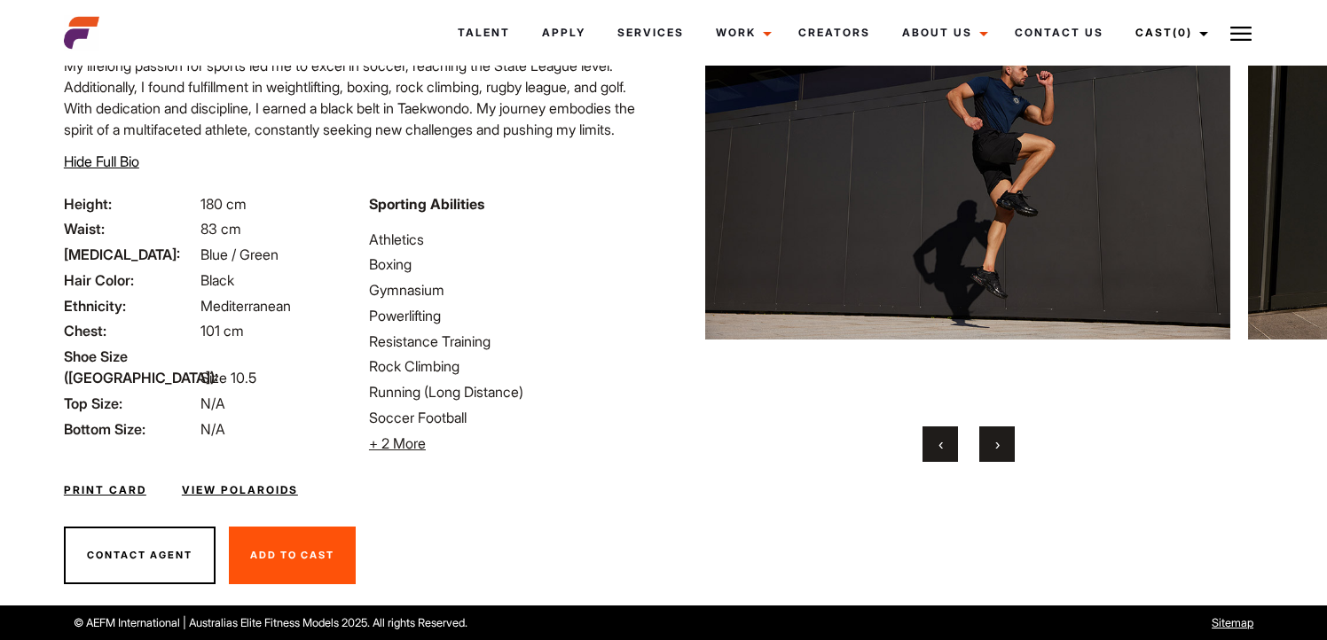
click at [946, 440] on button "‹" at bounding box center [940, 444] width 35 height 35
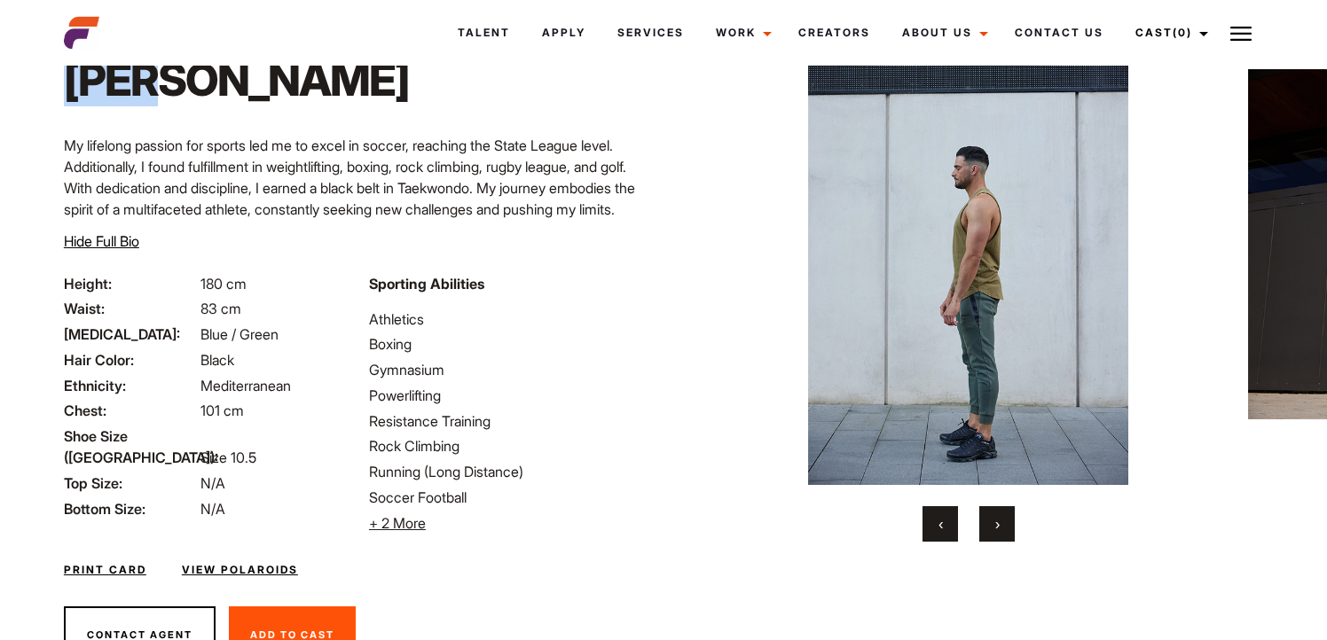
scroll to position [102, 0]
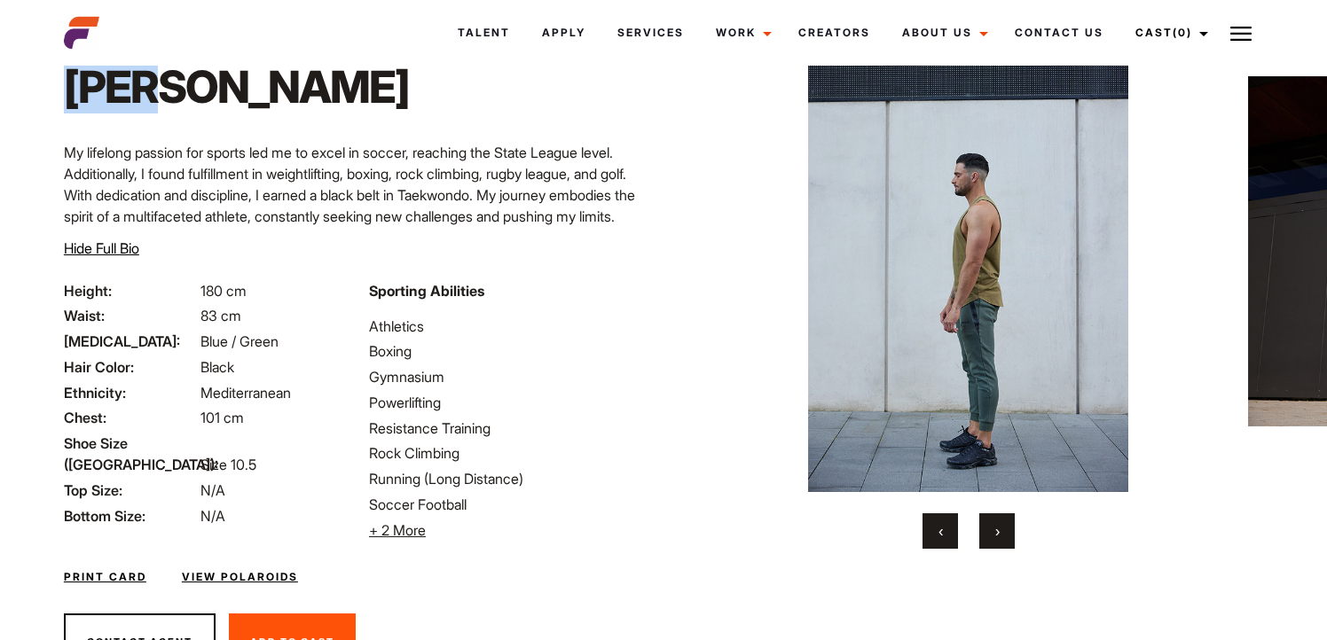
click at [937, 529] on button "‹" at bounding box center [940, 531] width 35 height 35
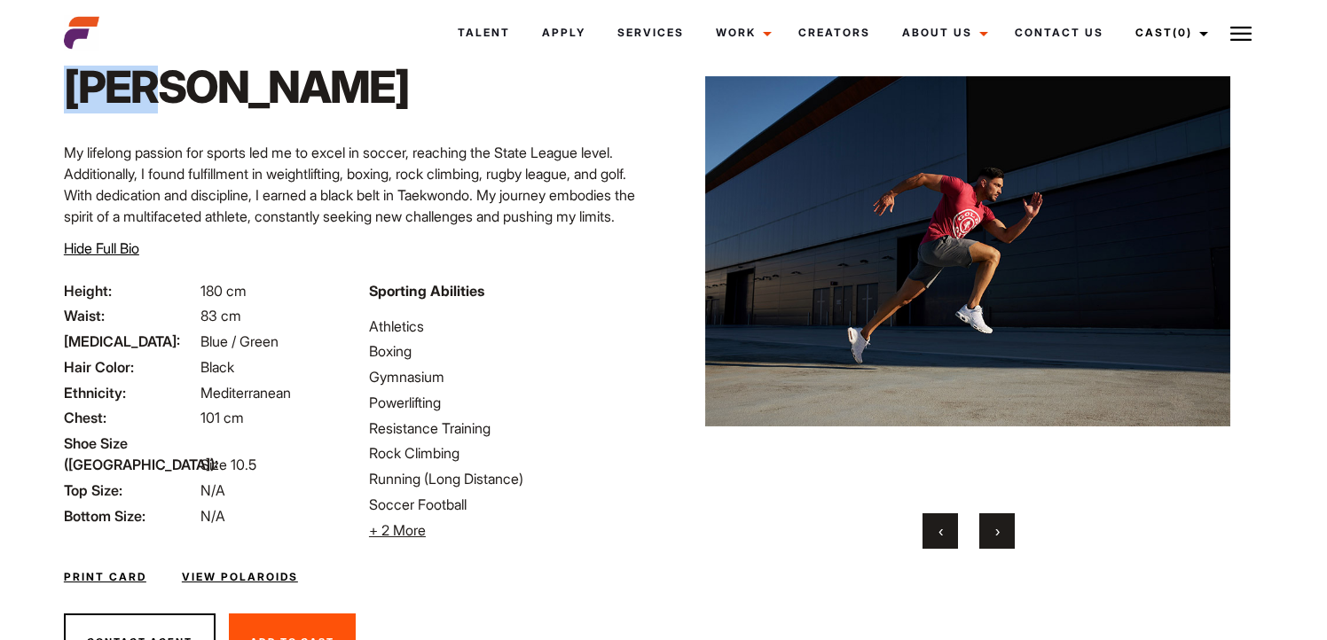
click at [937, 529] on button "‹" at bounding box center [940, 531] width 35 height 35
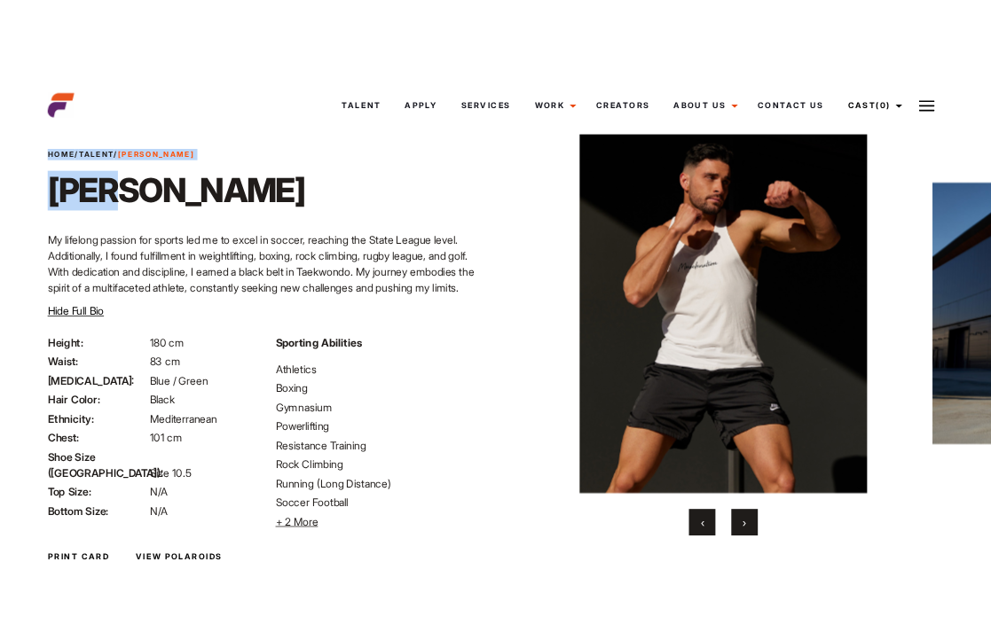
scroll to position [20, 0]
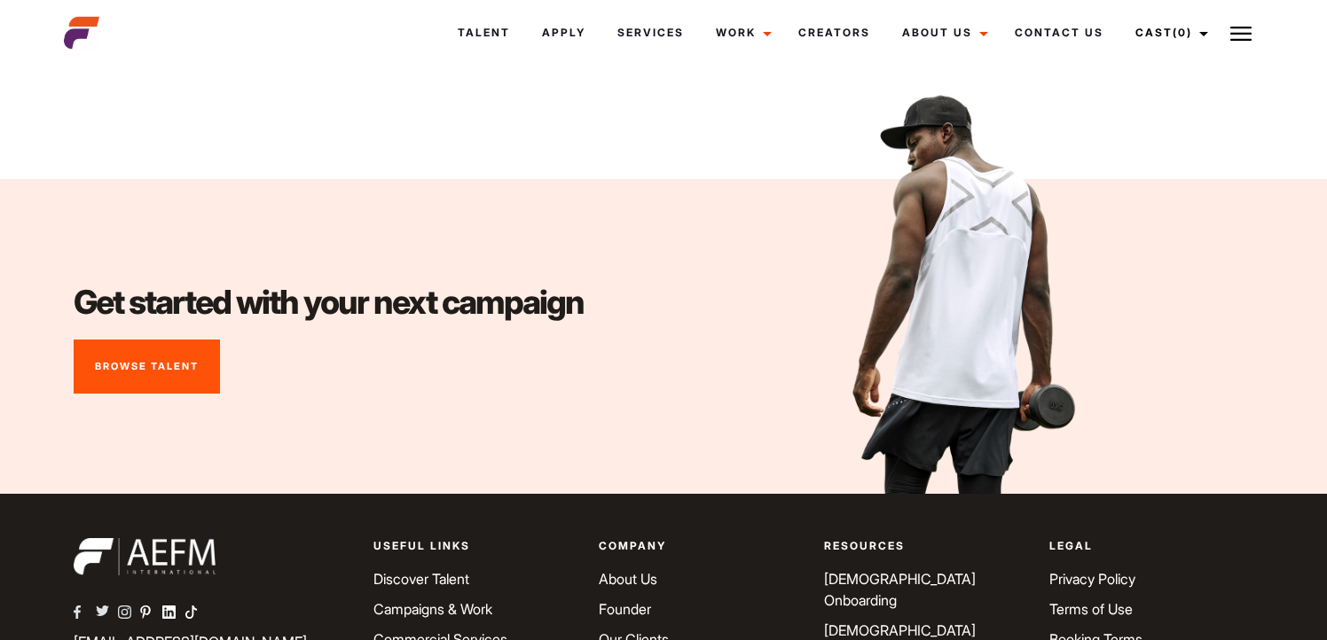
scroll to position [6637, 0]
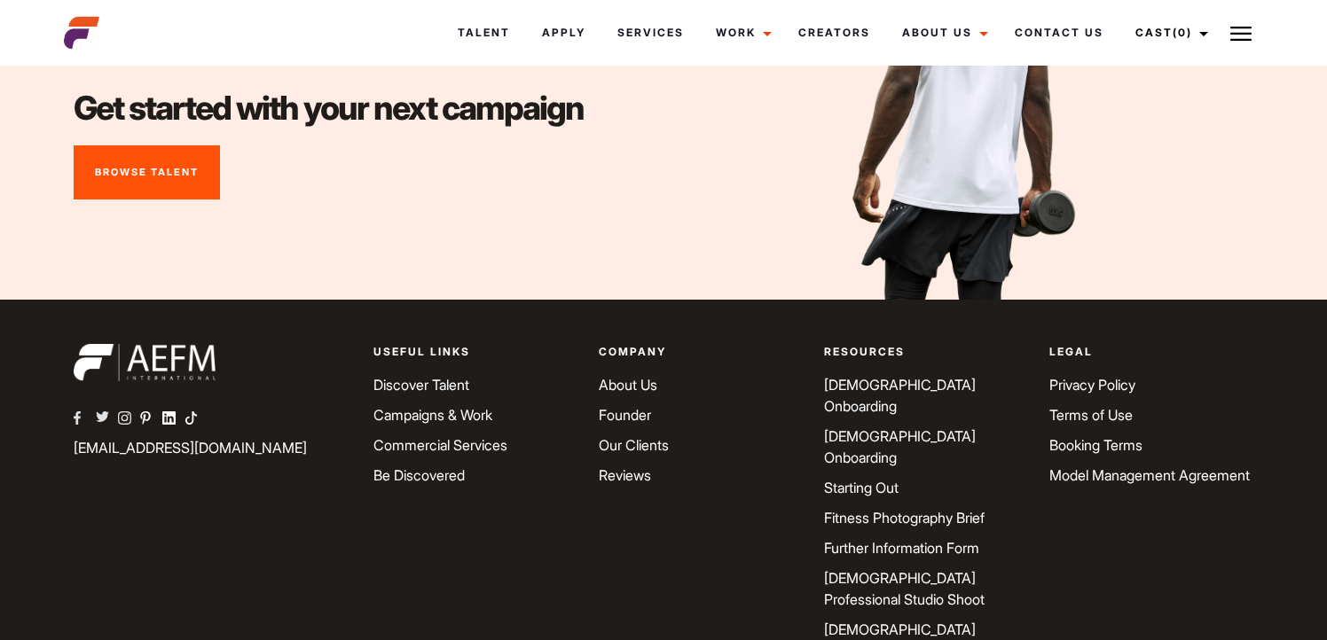
click at [131, 409] on link "Instagram" at bounding box center [129, 419] width 22 height 21
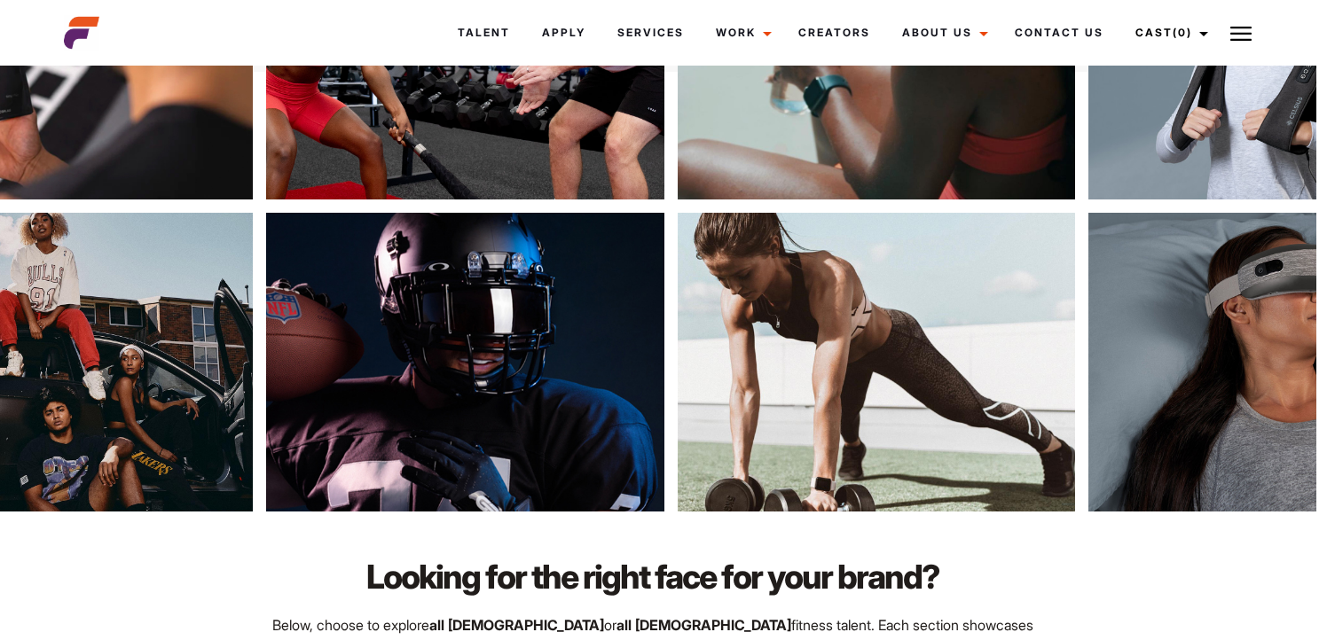
scroll to position [569, 0]
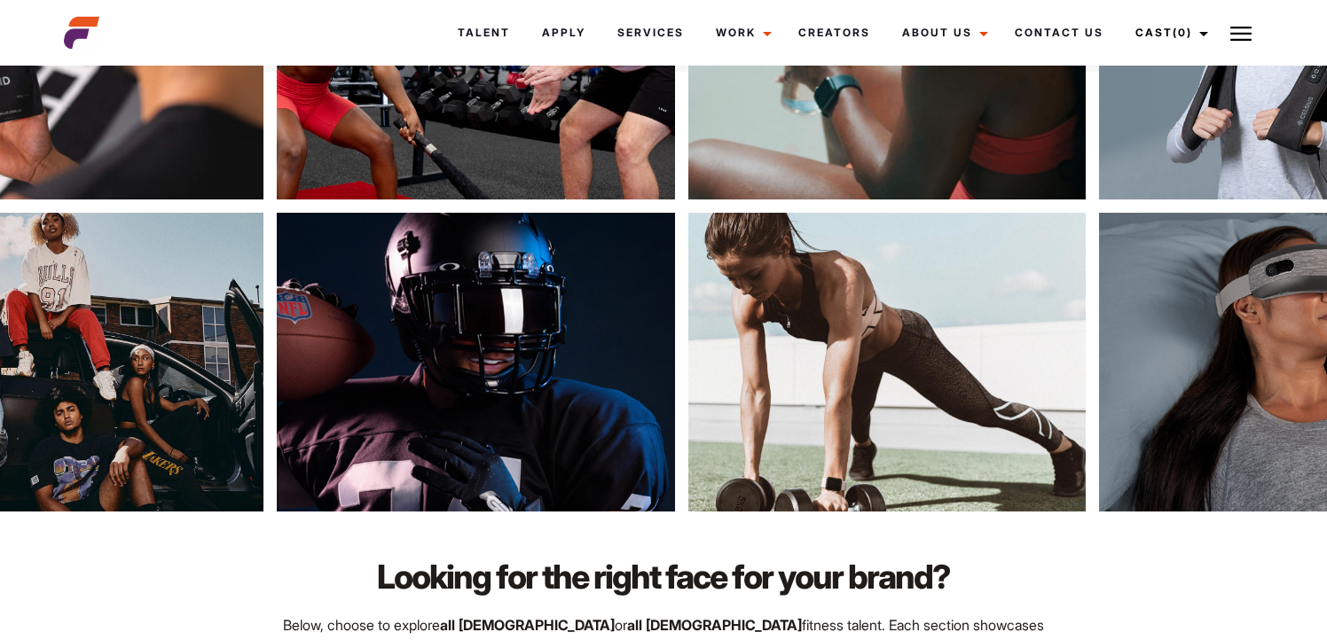
drag, startPoint x: 299, startPoint y: 348, endPoint x: 250, endPoint y: 370, distance: 53.6
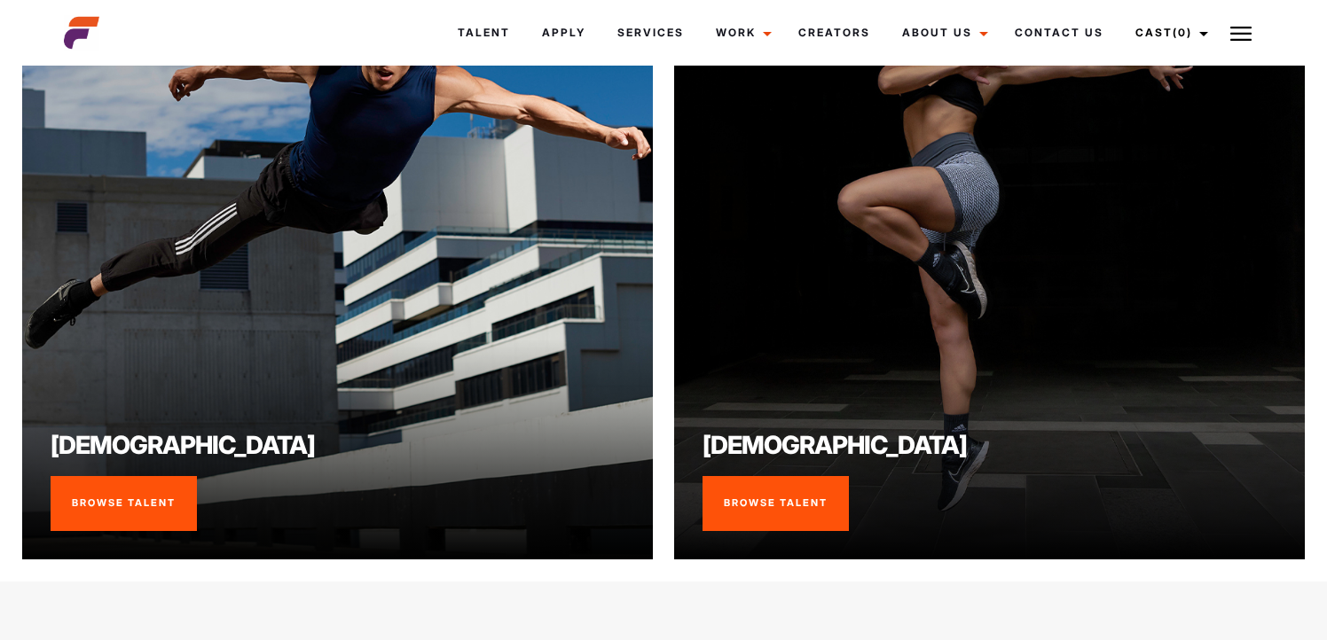
scroll to position [1327, 0]
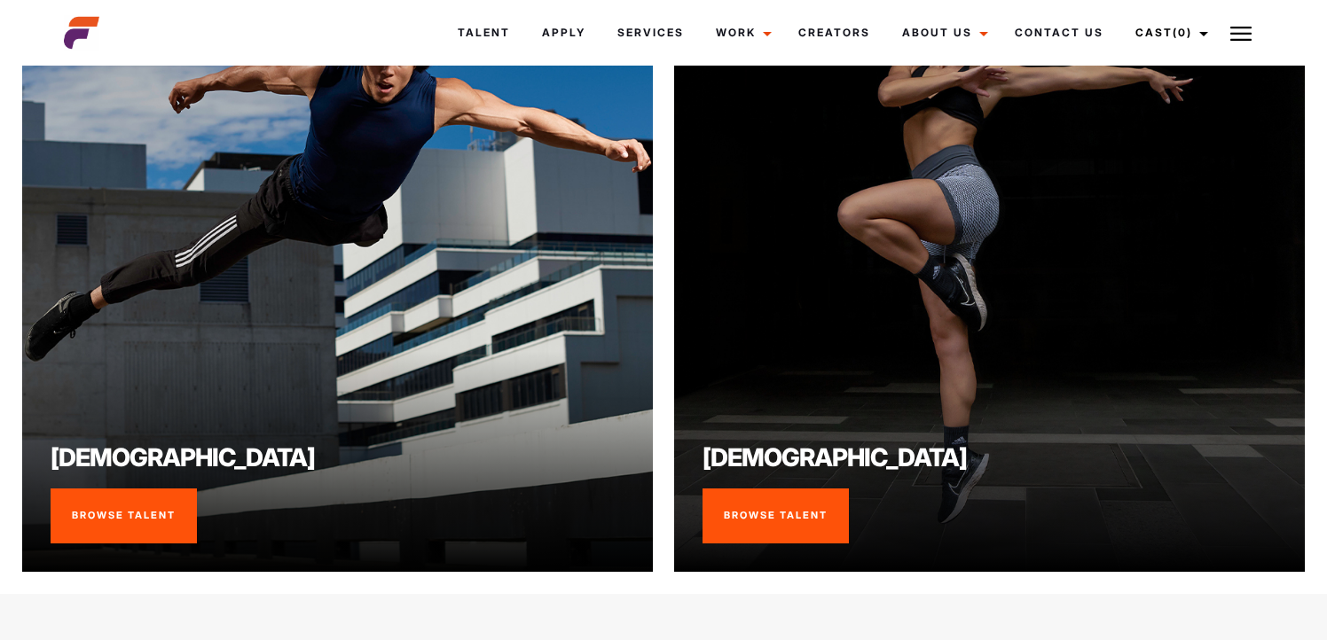
click at [107, 489] on link "Browse Talent" at bounding box center [124, 516] width 146 height 55
click at [106, 512] on link "Browse Talent" at bounding box center [124, 516] width 146 height 55
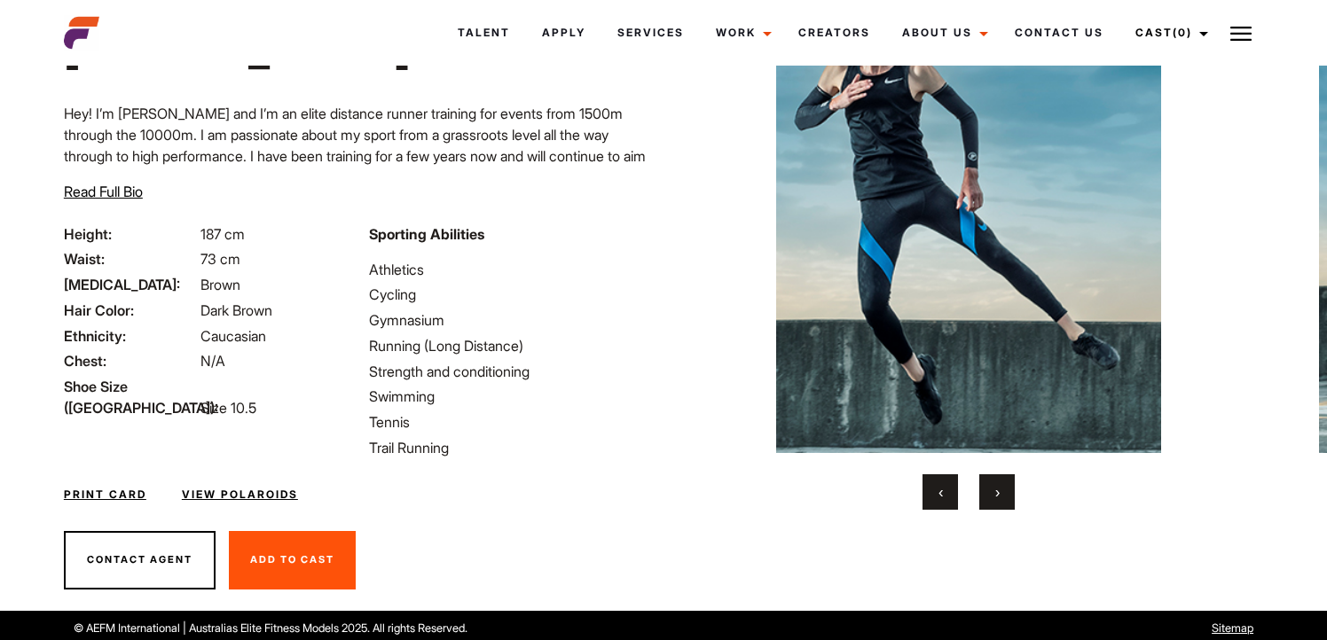
scroll to position [146, 0]
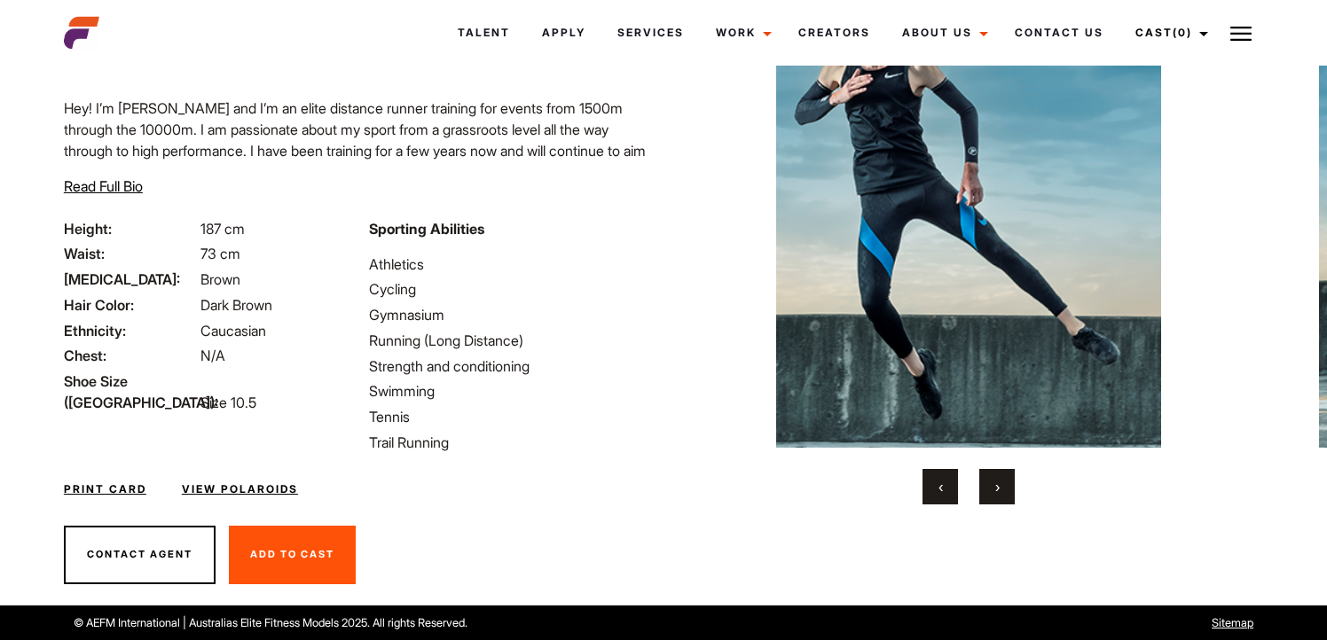
click at [1002, 487] on button "›" at bounding box center [996, 486] width 35 height 35
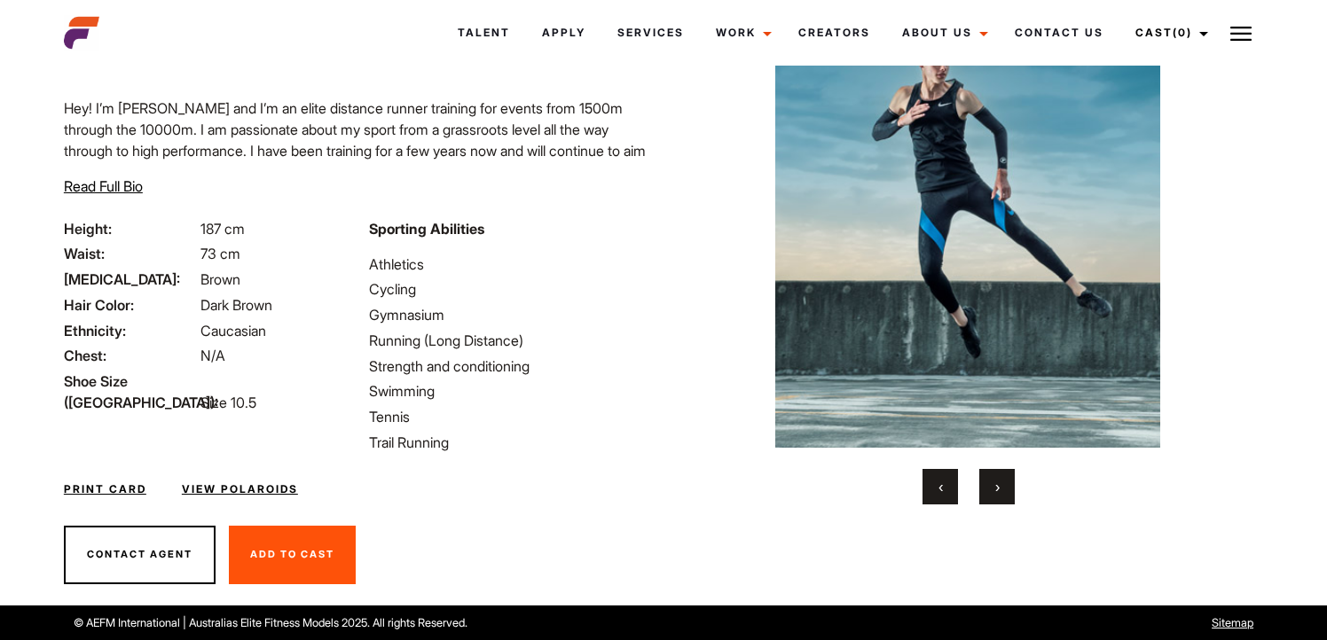
click at [1002, 487] on button "›" at bounding box center [996, 486] width 35 height 35
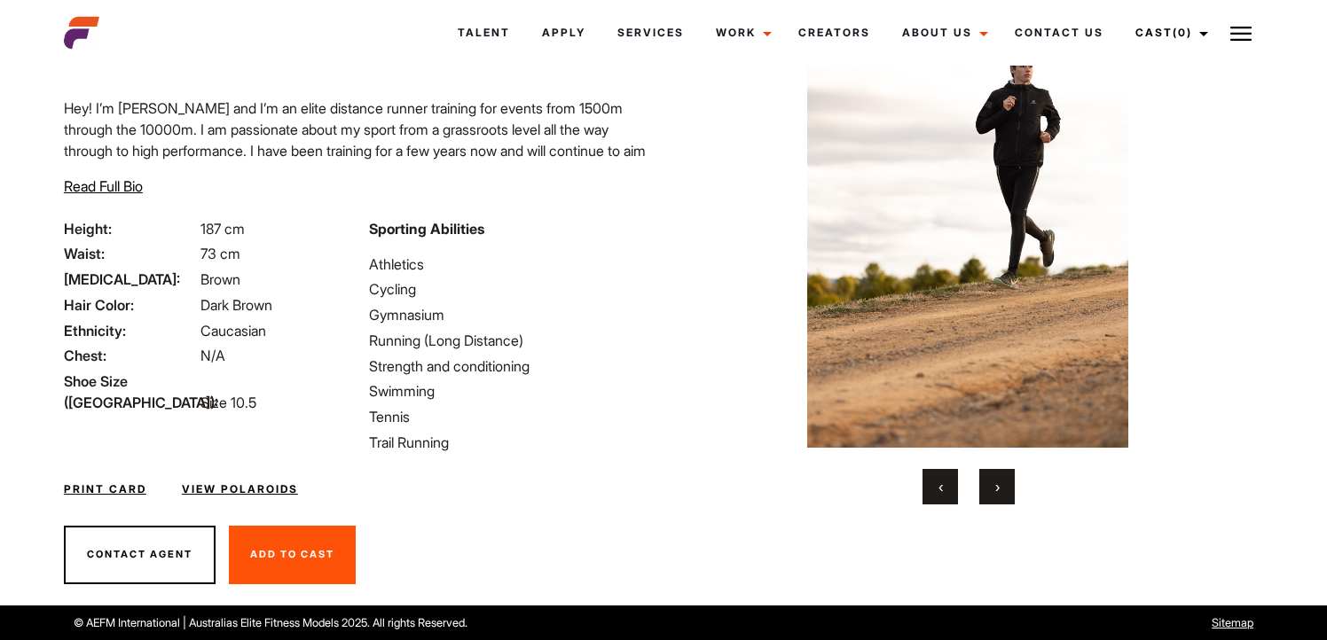
click at [1002, 487] on button "›" at bounding box center [996, 486] width 35 height 35
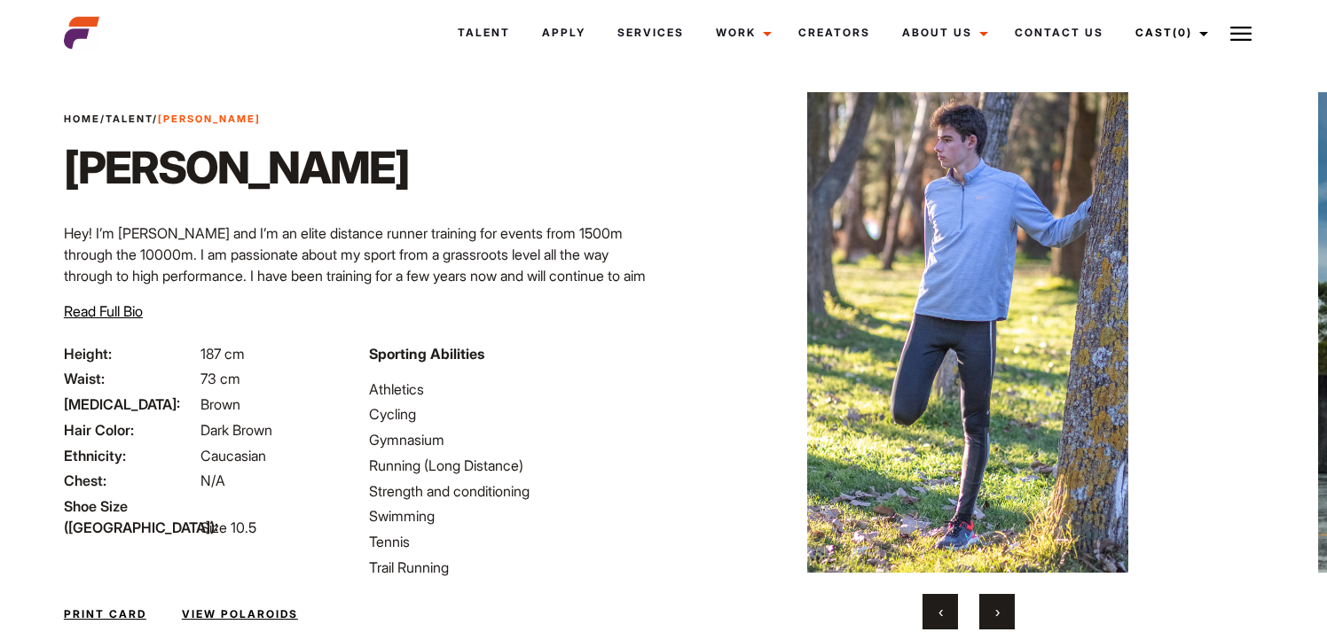
scroll to position [10, 0]
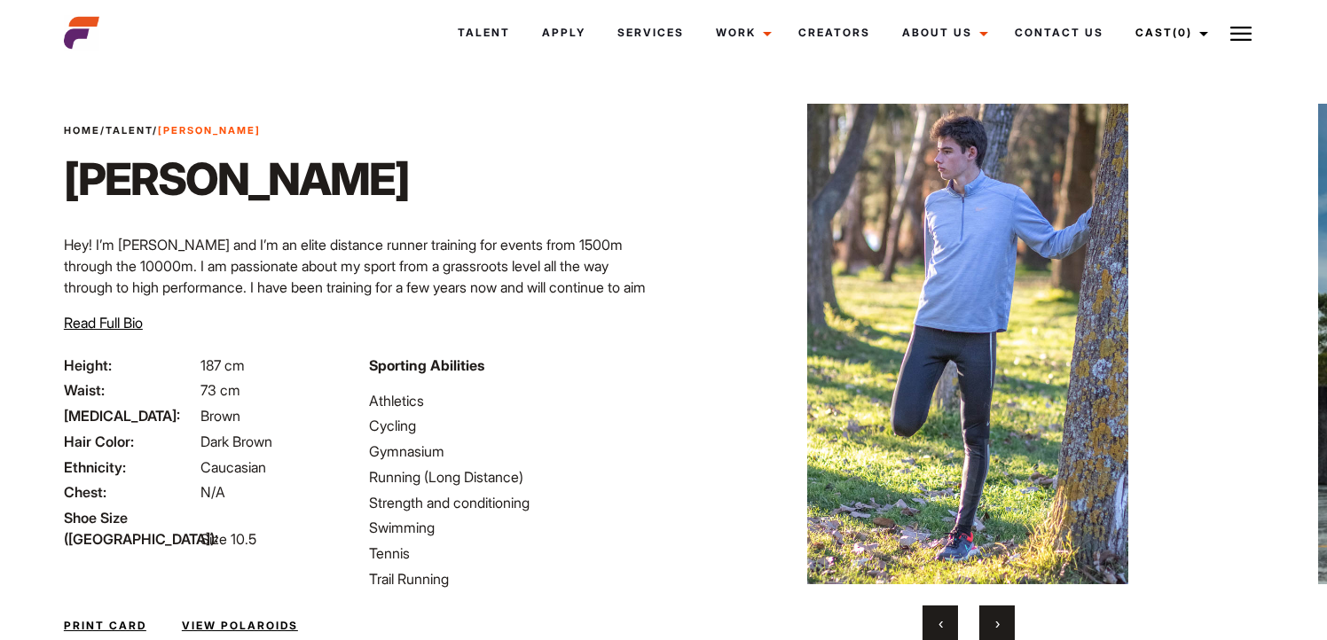
click at [998, 625] on span "›" at bounding box center [997, 624] width 4 height 18
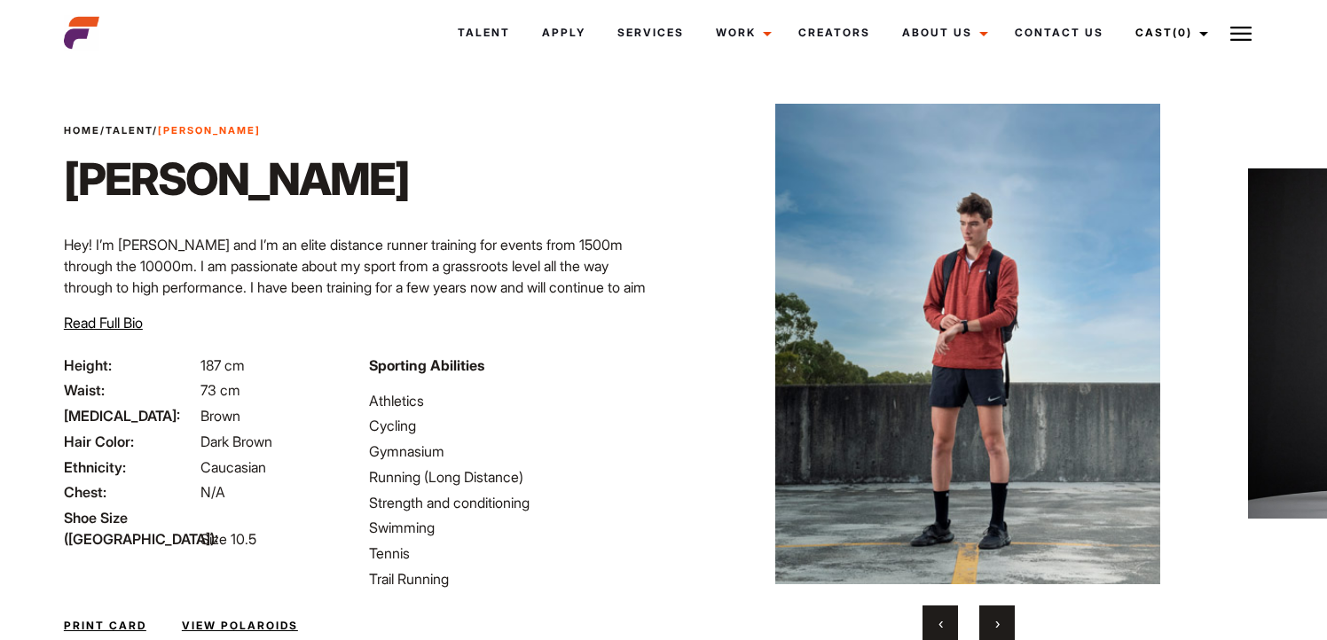
click at [998, 625] on span "›" at bounding box center [997, 624] width 4 height 18
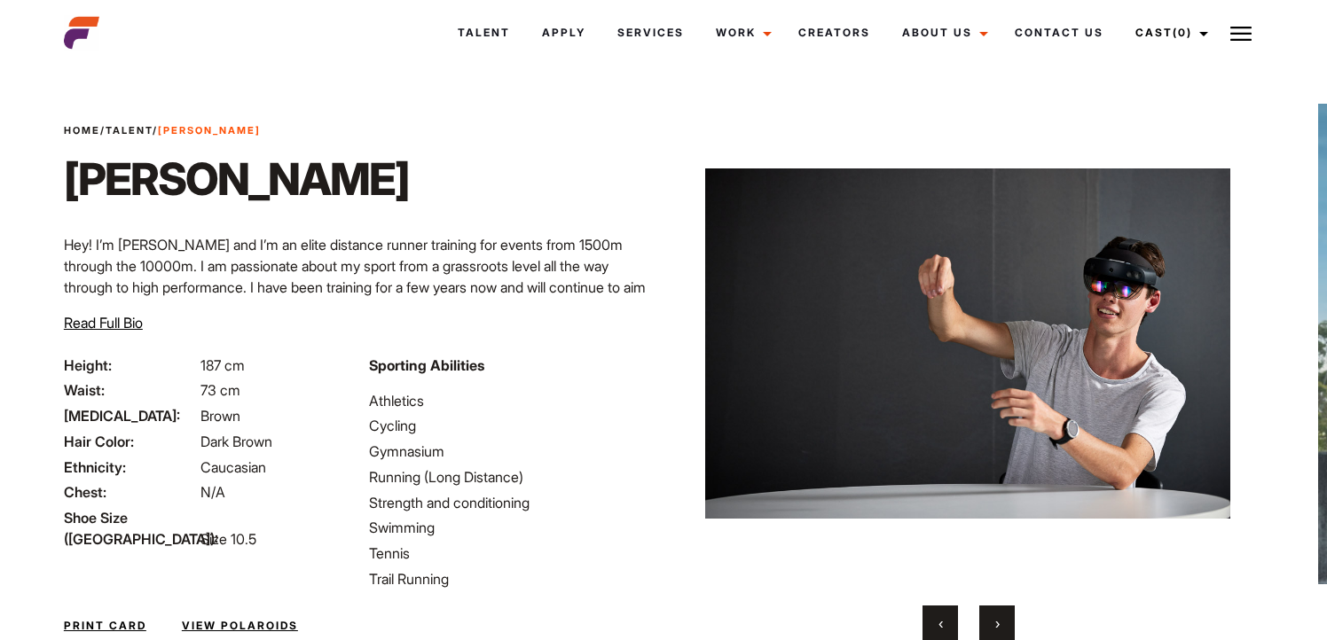
click at [998, 625] on span "›" at bounding box center [997, 624] width 4 height 18
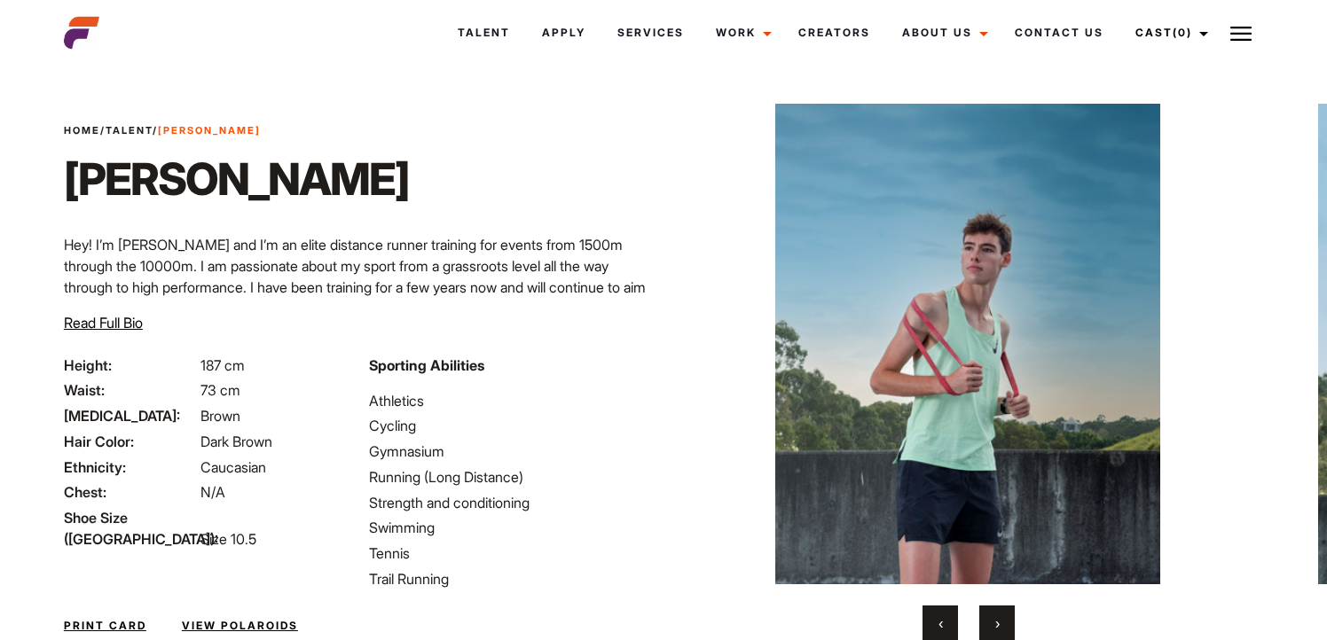
click at [998, 625] on span "›" at bounding box center [997, 624] width 4 height 18
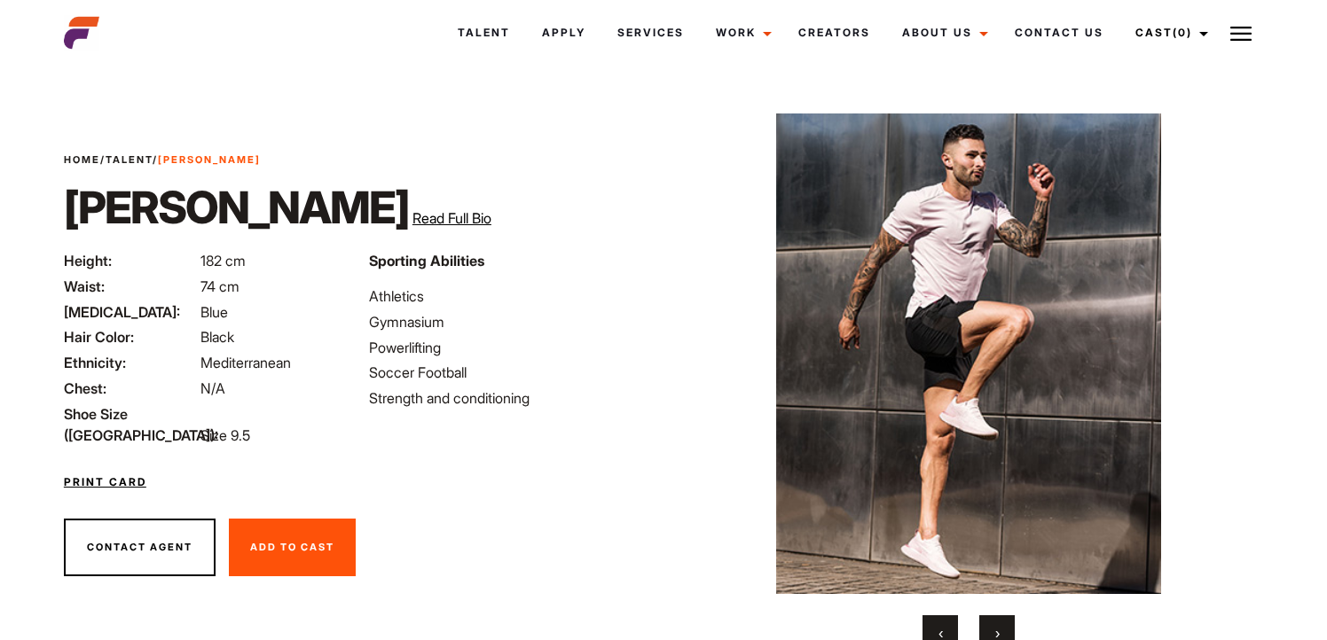
scroll to position [87, 0]
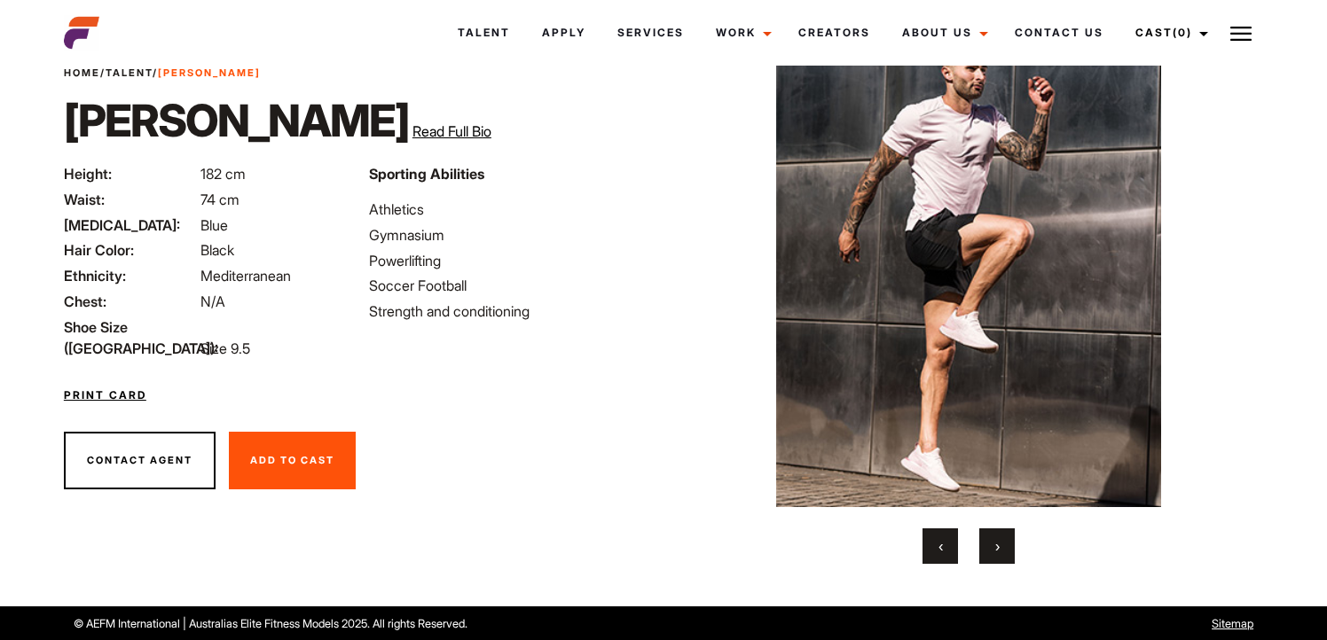
click at [999, 534] on button "›" at bounding box center [996, 546] width 35 height 35
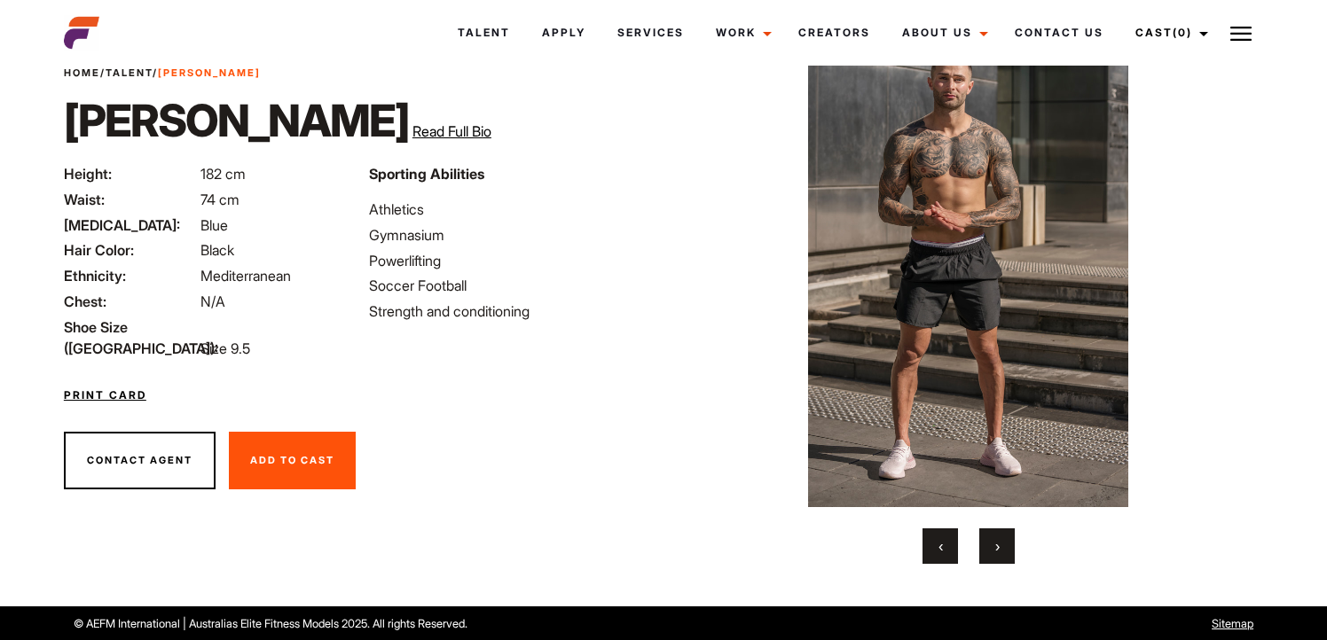
click at [999, 534] on button "›" at bounding box center [996, 546] width 35 height 35
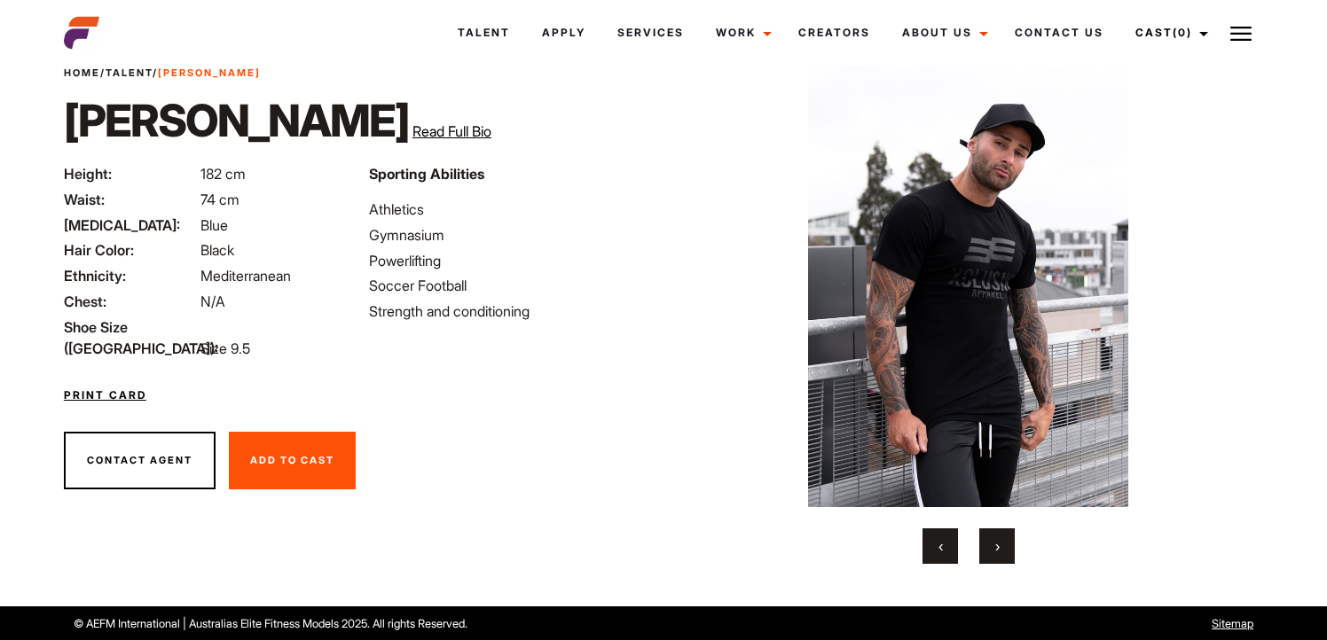
click at [999, 534] on button "›" at bounding box center [996, 546] width 35 height 35
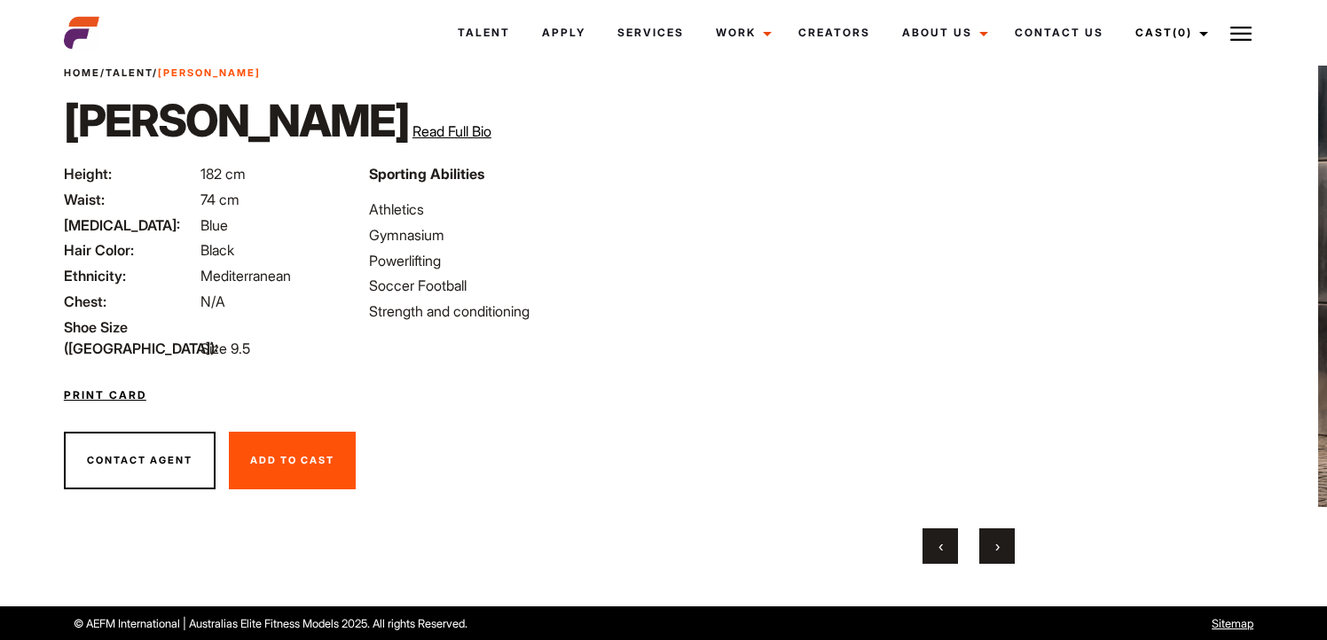
click at [999, 534] on button "›" at bounding box center [996, 546] width 35 height 35
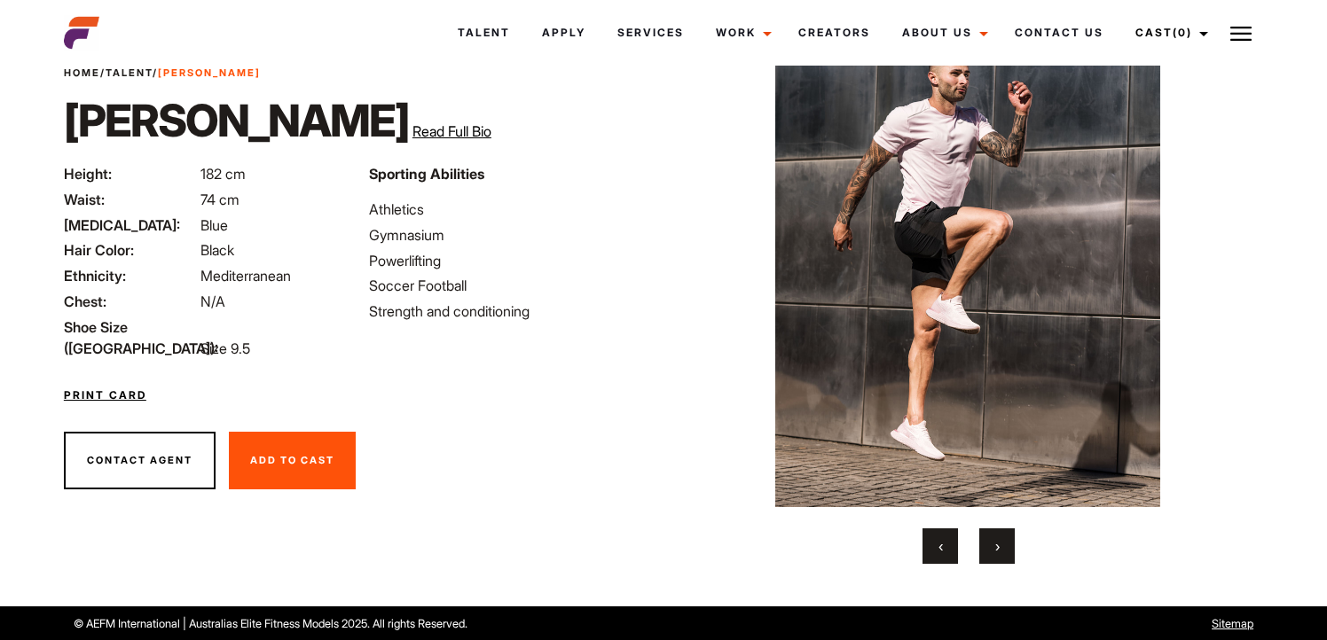
click at [999, 534] on button "›" at bounding box center [996, 546] width 35 height 35
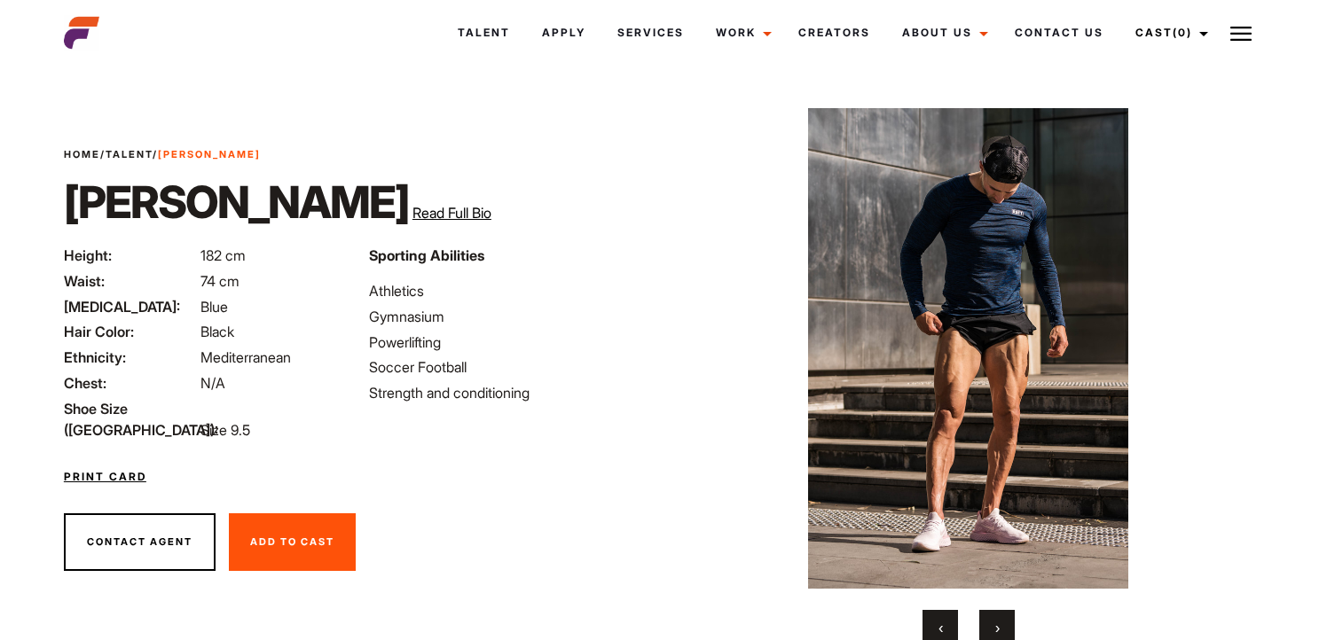
scroll to position [0, 0]
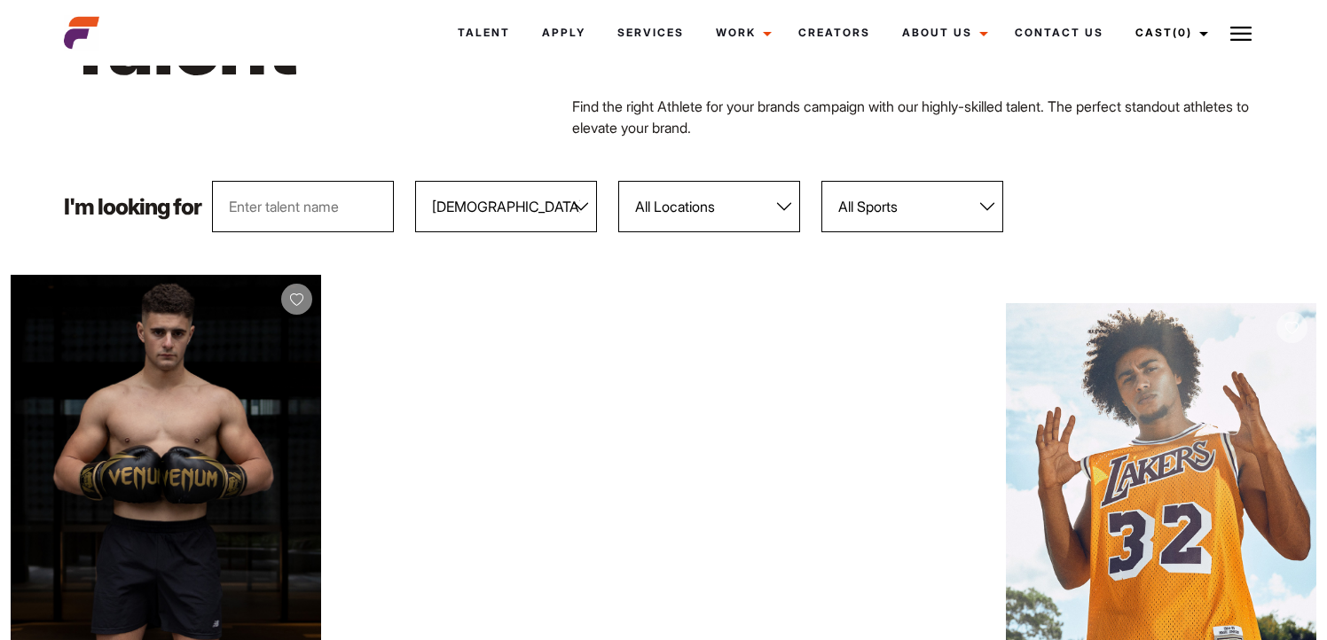
scroll to position [127, 0]
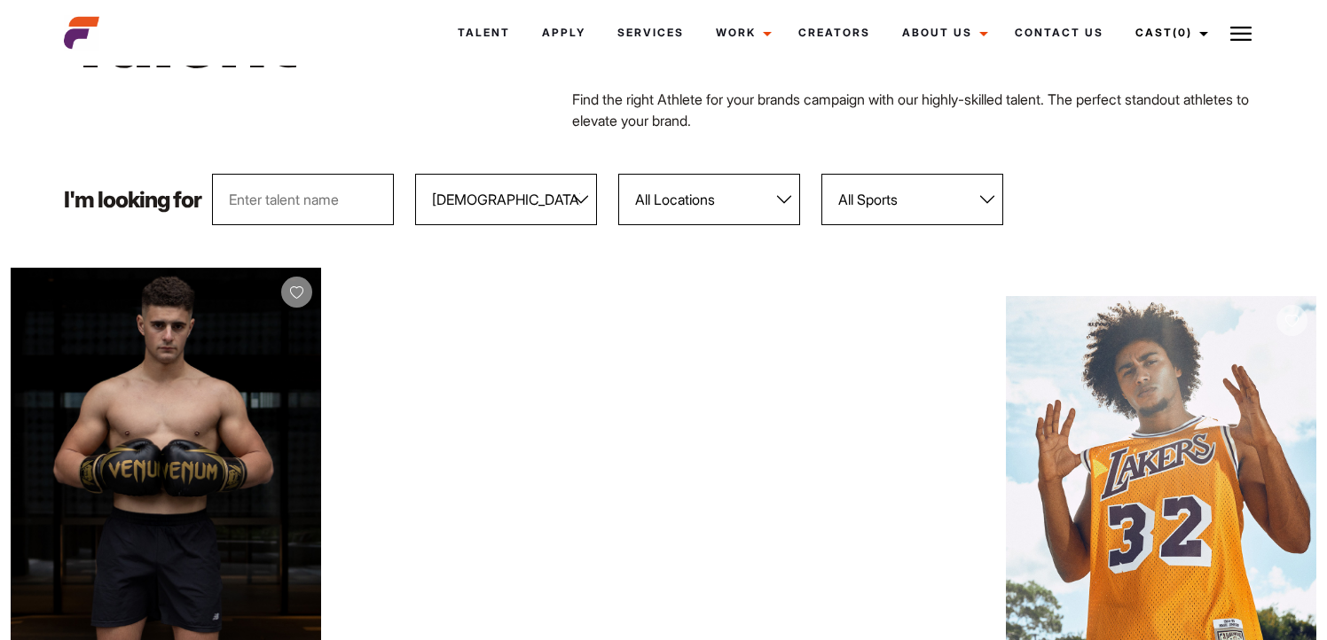
click at [675, 218] on select "All Locations [GEOGRAPHIC_DATA] [GEOGRAPHIC_DATA] [GEOGRAPHIC_DATA] [GEOGRAPHIC…" at bounding box center [709, 199] width 182 height 51
select select "122"
click at [618, 174] on select "All Locations Adelaide Brisbane Darwin Gold Coast Melbourne Perth Sunshine Coas…" at bounding box center [709, 199] width 182 height 51
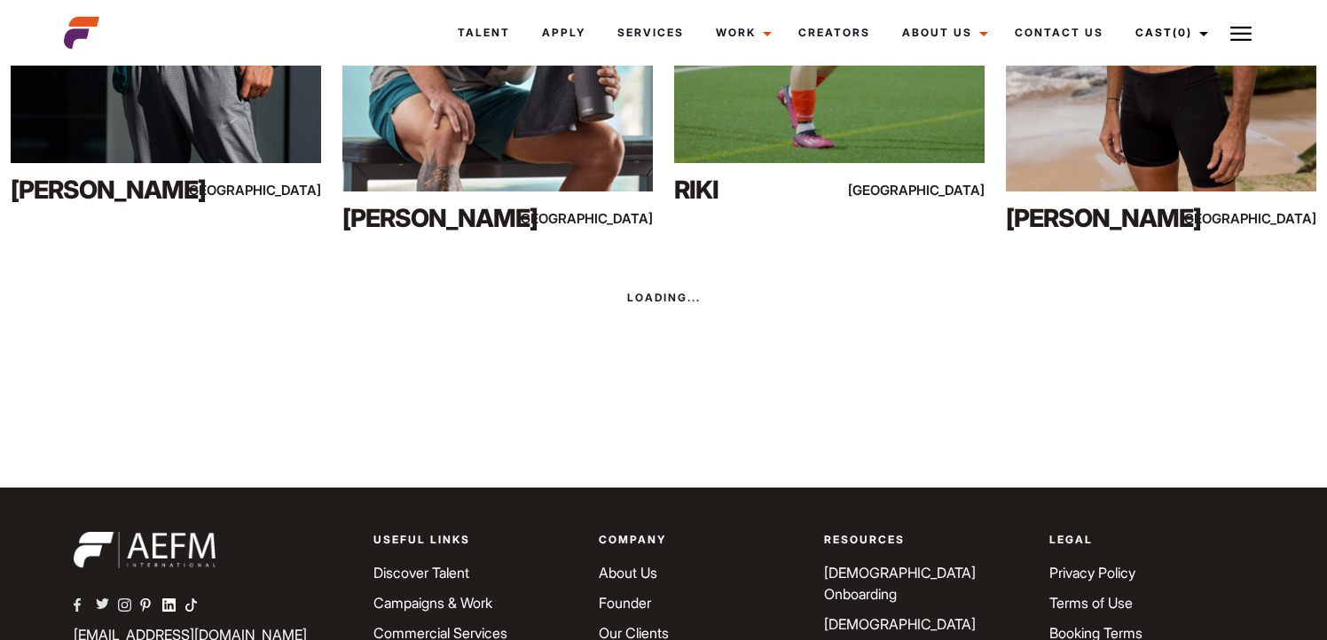
scroll to position [2848, 0]
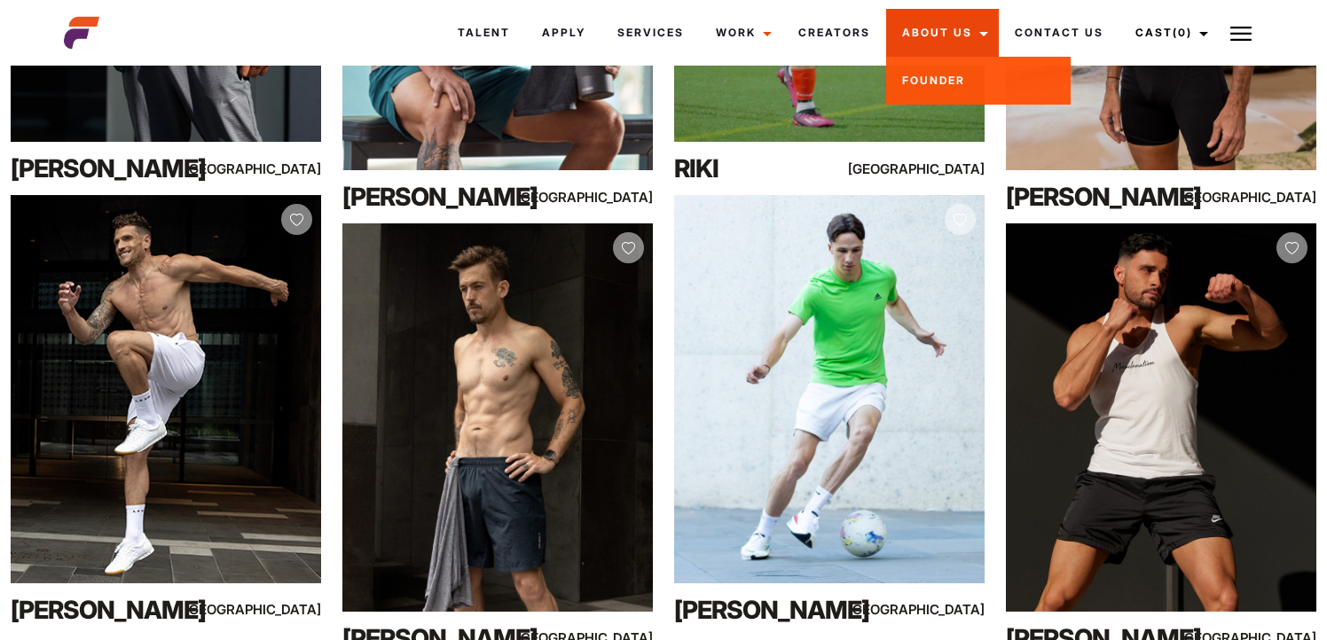
drag, startPoint x: 1041, startPoint y: 519, endPoint x: 915, endPoint y: 11, distance: 523.7
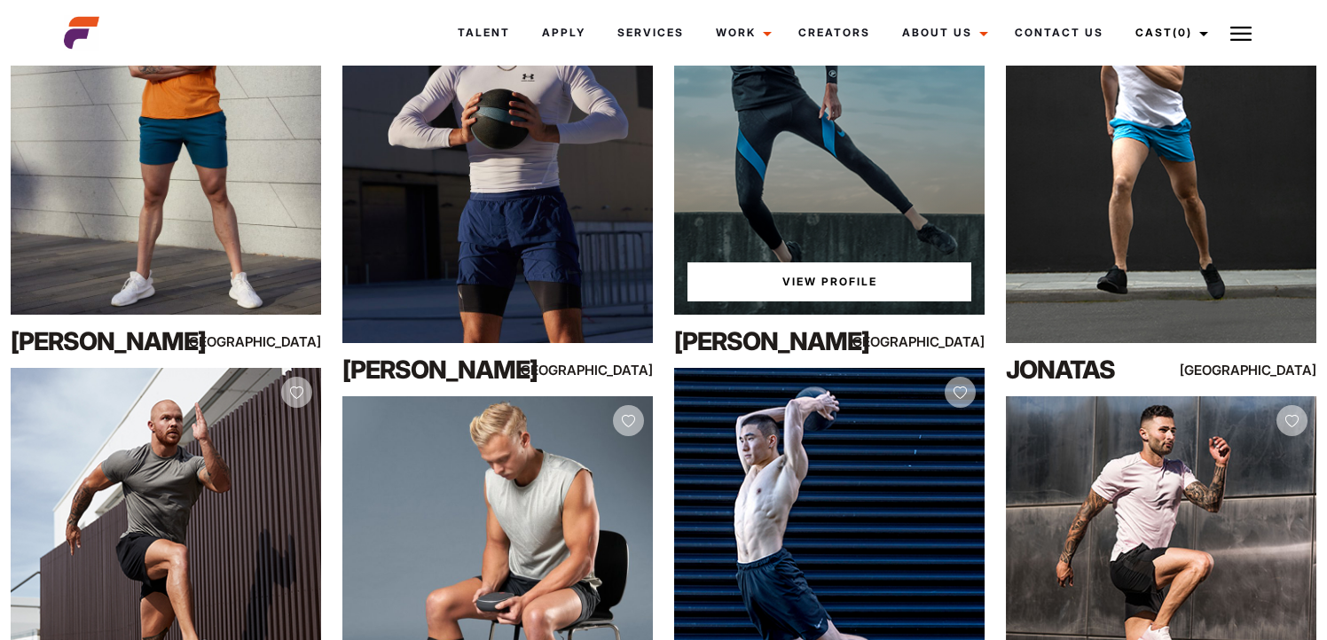
scroll to position [3651, 0]
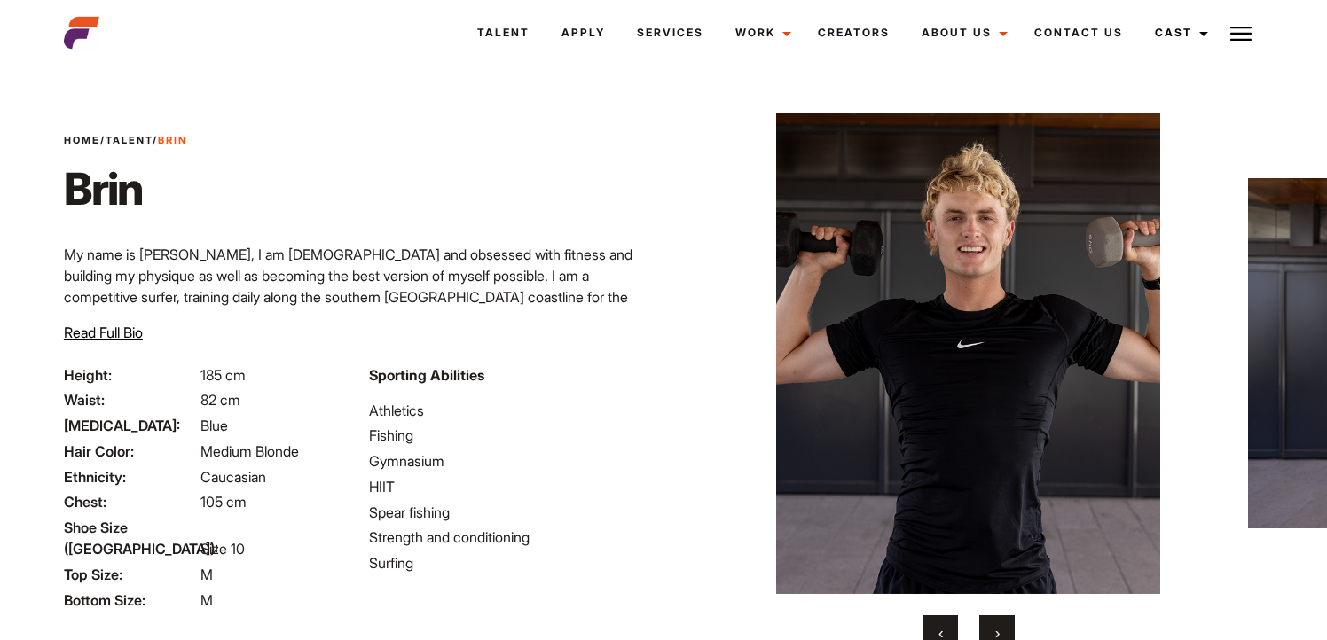
click at [999, 633] on span "›" at bounding box center [997, 634] width 4 height 18
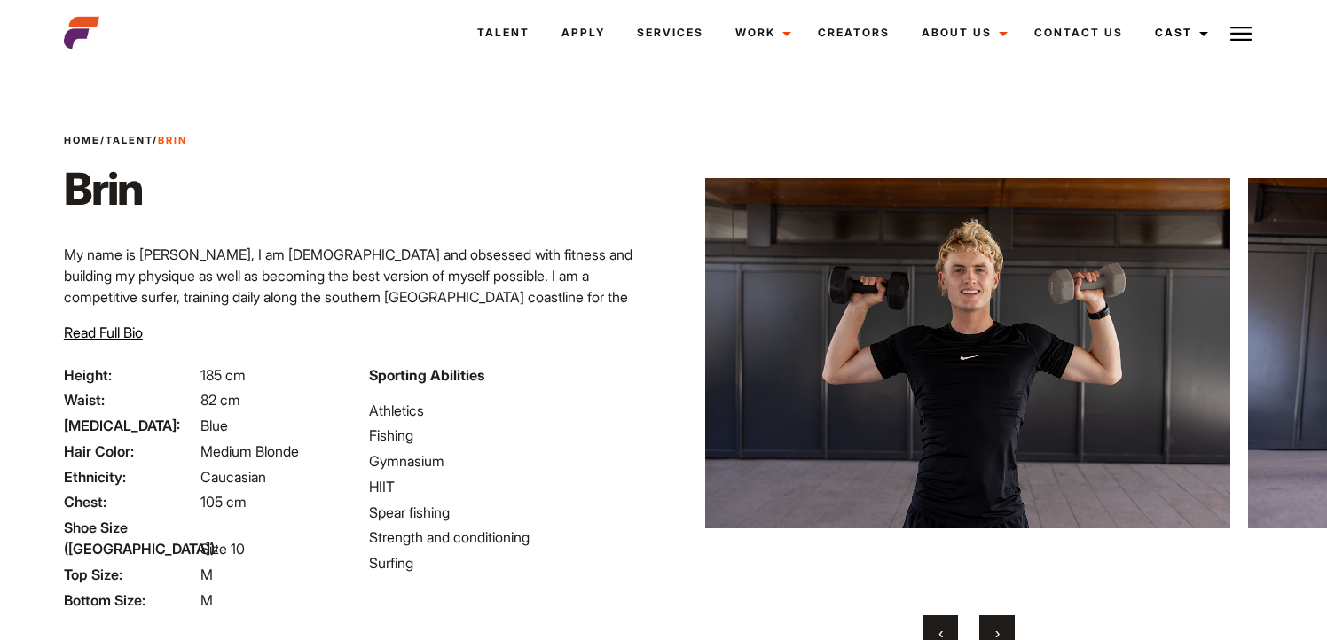
click at [999, 633] on span "›" at bounding box center [997, 634] width 4 height 18
